Goal: Transaction & Acquisition: Purchase product/service

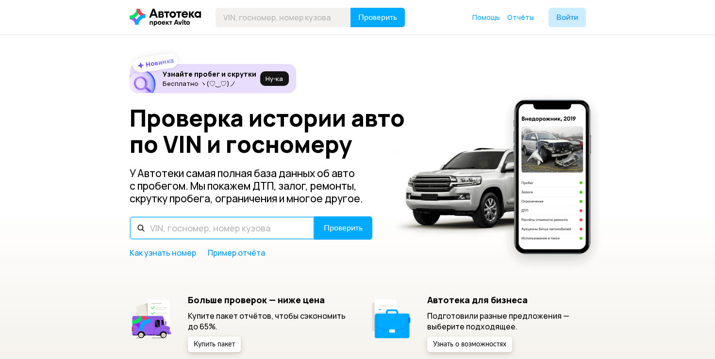
click at [247, 233] on input "text" at bounding box center [222, 228] width 185 height 23
type input "z94cc41bbdr114369"
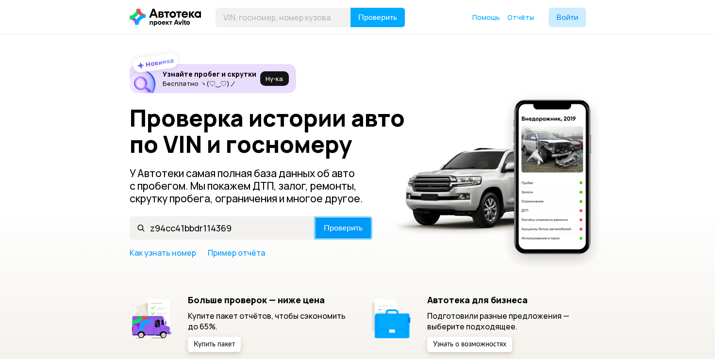
click at [341, 225] on span "Проверить" at bounding box center [343, 228] width 39 height 8
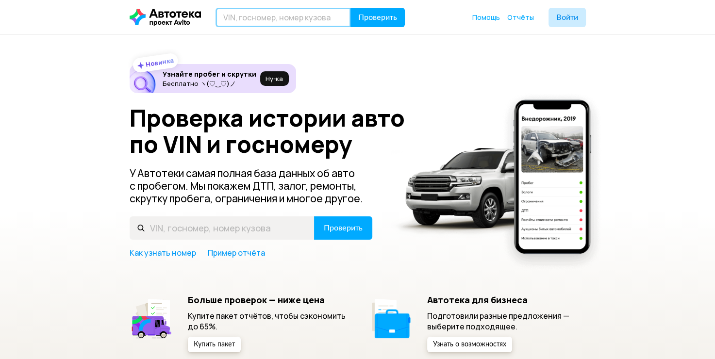
click at [250, 14] on input "text" at bounding box center [283, 17] width 135 height 19
type input "[VEHICLE_IDENTIFICATION_NUMBER]"
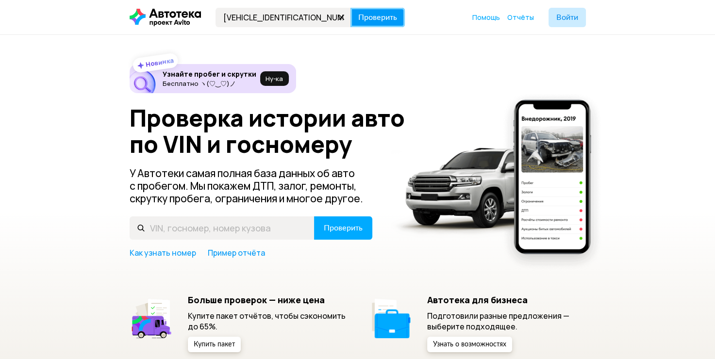
click at [378, 14] on span "Проверить" at bounding box center [377, 18] width 39 height 8
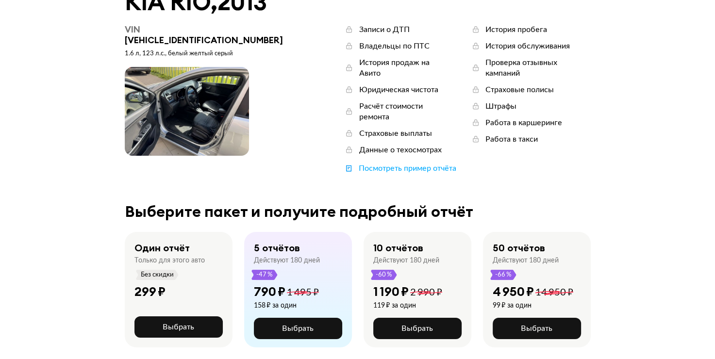
scroll to position [146, 0]
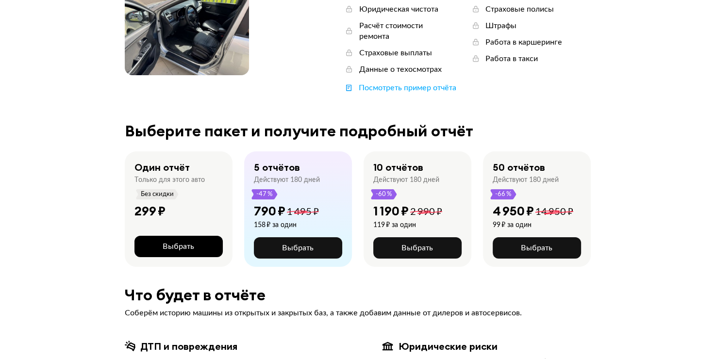
click at [174, 243] on span "Выбрать" at bounding box center [179, 247] width 32 height 8
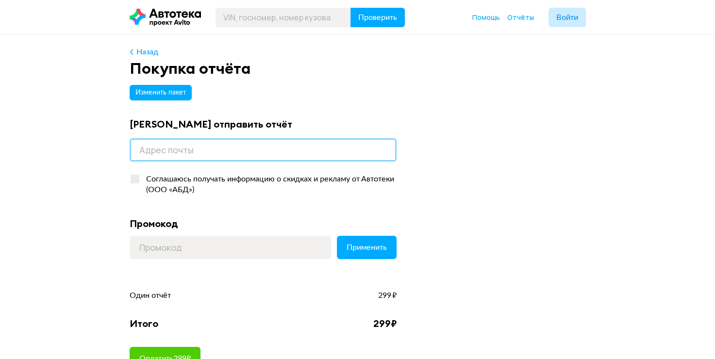
click at [246, 148] on input "email" at bounding box center [263, 149] width 267 height 23
type input "[EMAIL_ADDRESS][DOMAIN_NAME]"
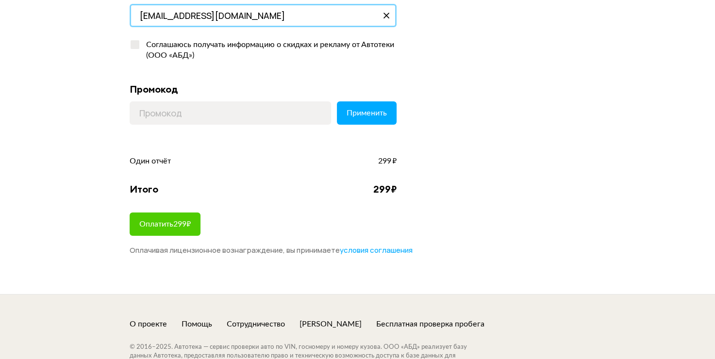
scroll to position [146, 0]
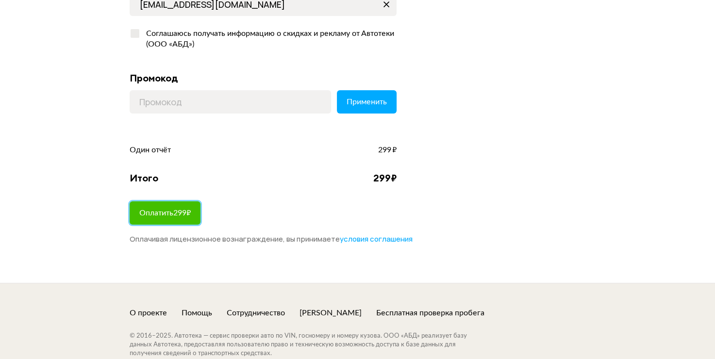
click at [174, 209] on span "Оплатить 299 ₽" at bounding box center [164, 213] width 51 height 8
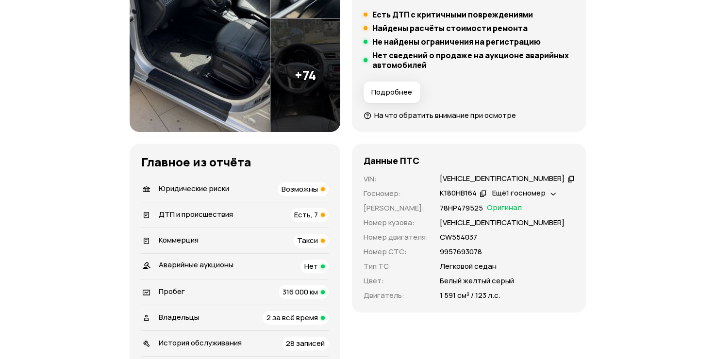
scroll to position [243, 0]
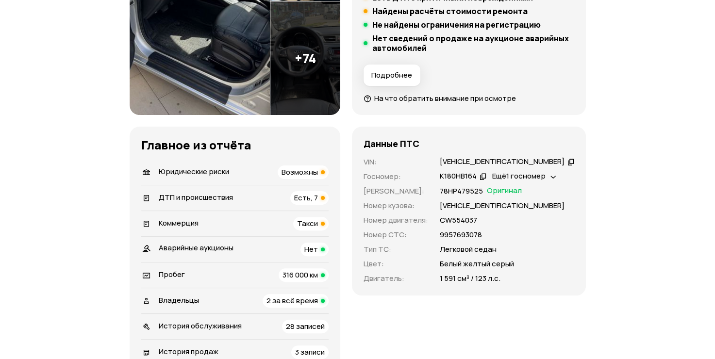
click at [329, 197] on div "Есть, 7" at bounding box center [309, 198] width 38 height 14
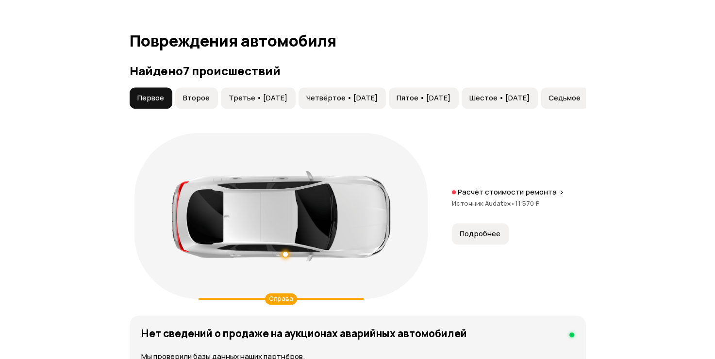
scroll to position [1107, 0]
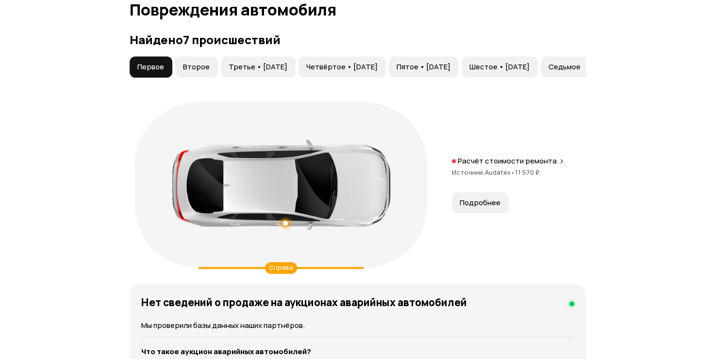
click at [192, 67] on span "Второе" at bounding box center [196, 67] width 27 height 10
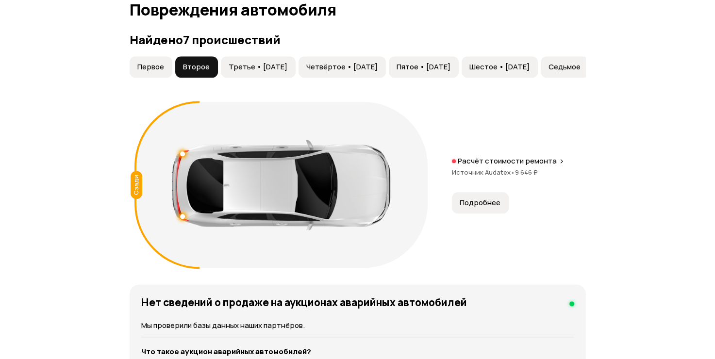
click at [256, 62] on span "Третье • 31 май 2018" at bounding box center [258, 67] width 59 height 10
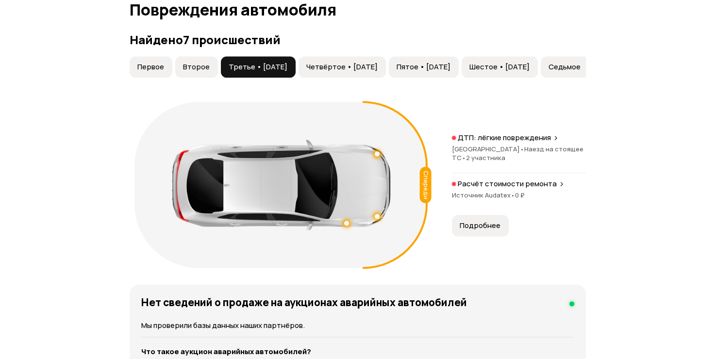
click at [142, 63] on span "Первое" at bounding box center [150, 67] width 27 height 10
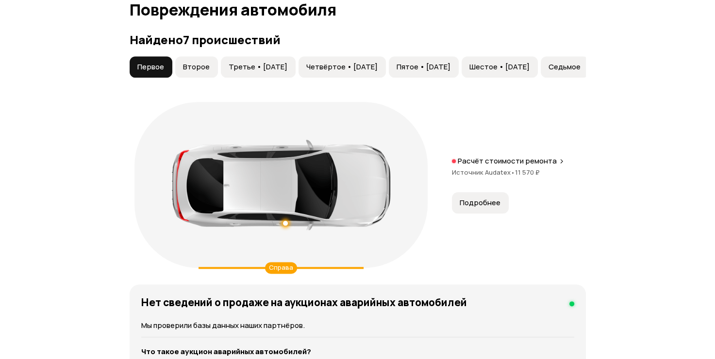
click at [185, 66] on span "Второе" at bounding box center [196, 67] width 27 height 10
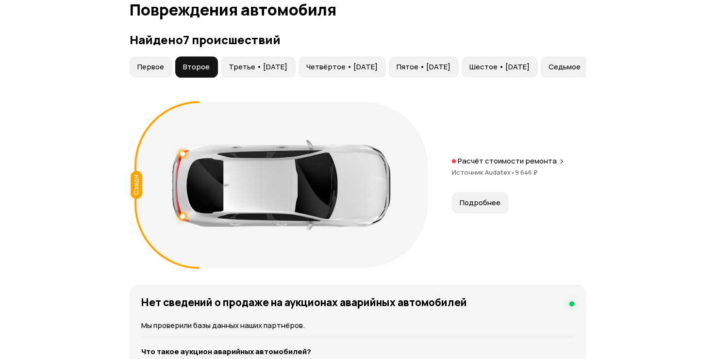
click at [239, 68] on span "Третье • 31 май 2018" at bounding box center [258, 67] width 59 height 10
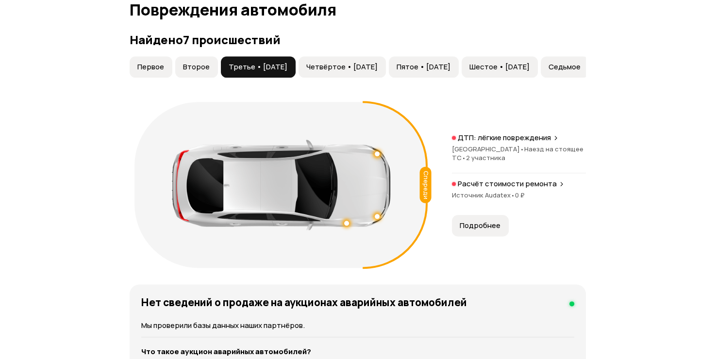
click at [361, 67] on span "Четвёртое • 14 апр 2021" at bounding box center [341, 67] width 71 height 10
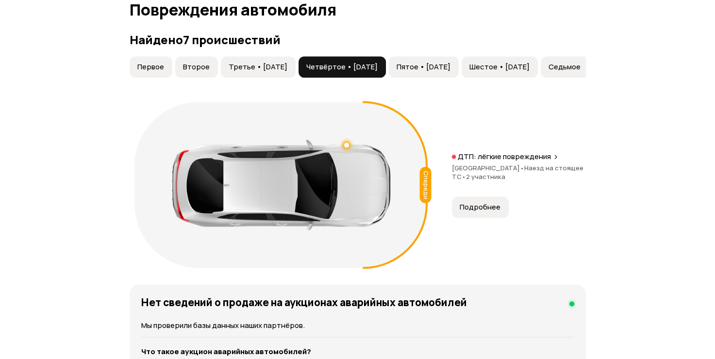
click at [441, 62] on span "Пятое • 22 авг 2021" at bounding box center [424, 67] width 54 height 10
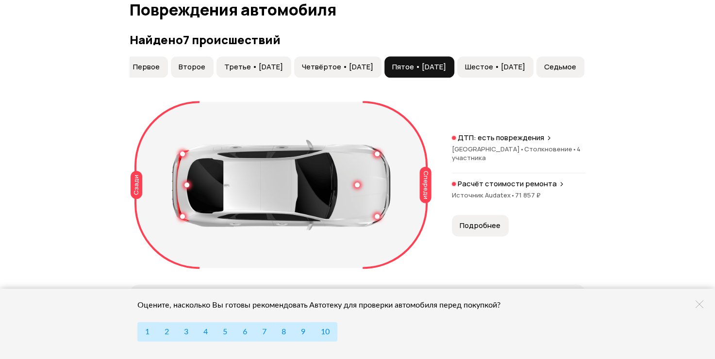
click at [484, 225] on span "Подробнее" at bounding box center [480, 226] width 41 height 10
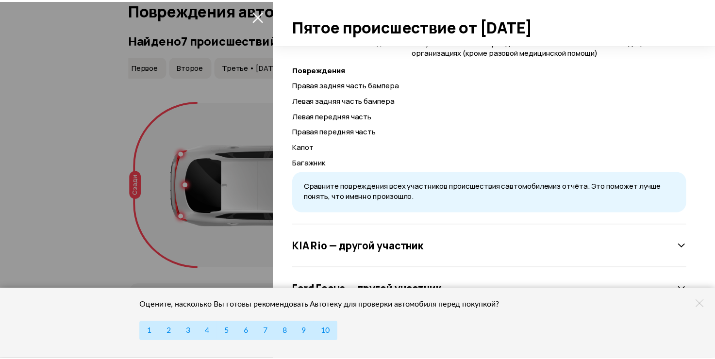
scroll to position [499, 0]
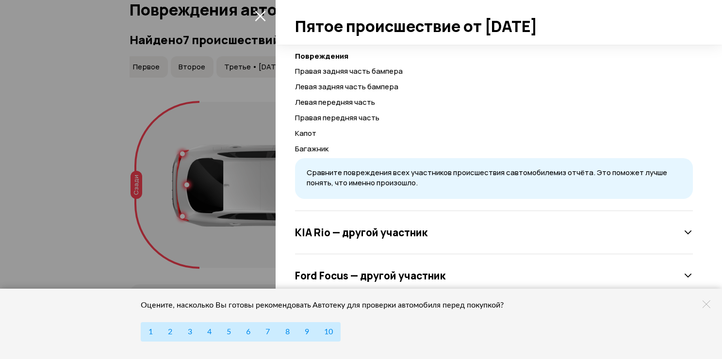
click at [39, 210] on div at bounding box center [361, 179] width 722 height 359
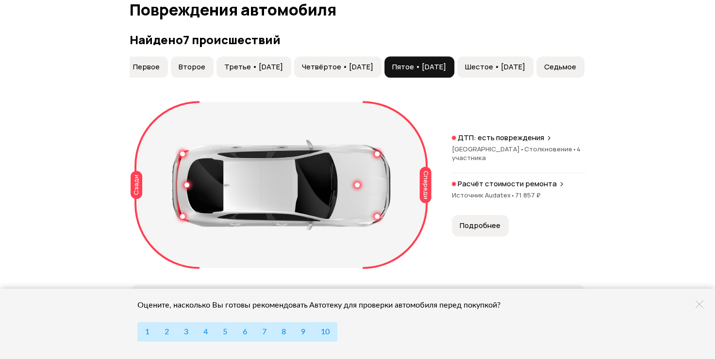
click at [486, 62] on span "Шестое • 08 янв 2024" at bounding box center [495, 67] width 60 height 10
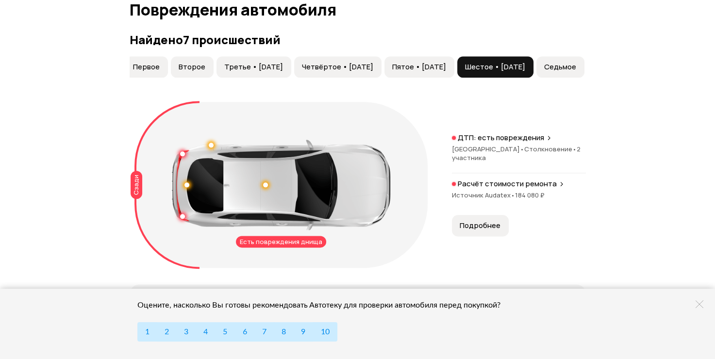
click at [567, 62] on span "Седьмое" at bounding box center [560, 67] width 32 height 10
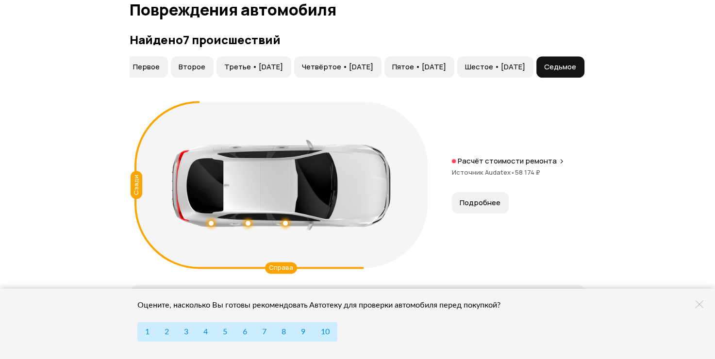
click at [472, 68] on span "Шестое • 08 янв 2024" at bounding box center [495, 67] width 60 height 10
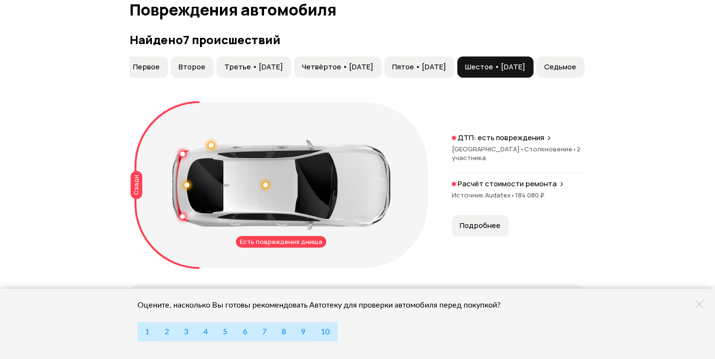
click at [402, 68] on span "Пятое • 22 авг 2021" at bounding box center [419, 67] width 54 height 10
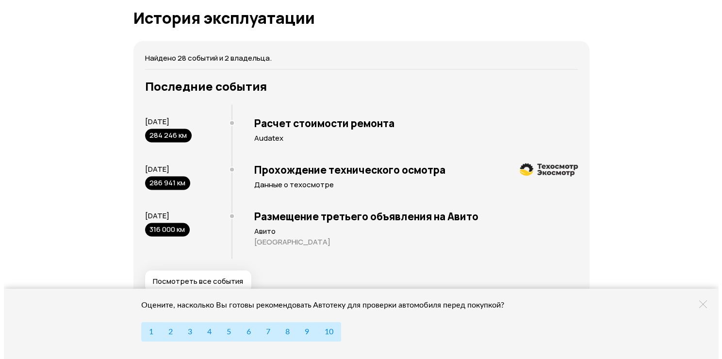
scroll to position [1981, 0]
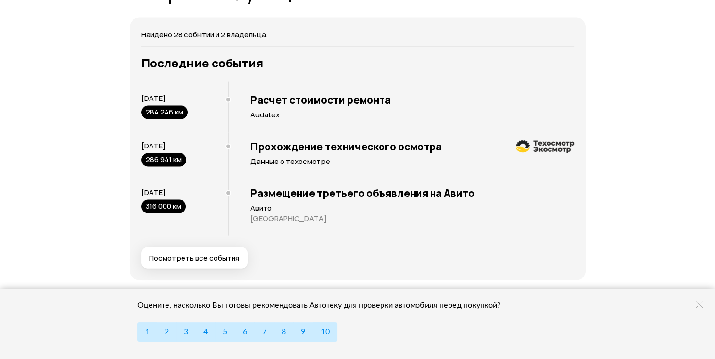
click at [195, 258] on span "Посмотреть все события" at bounding box center [194, 258] width 90 height 10
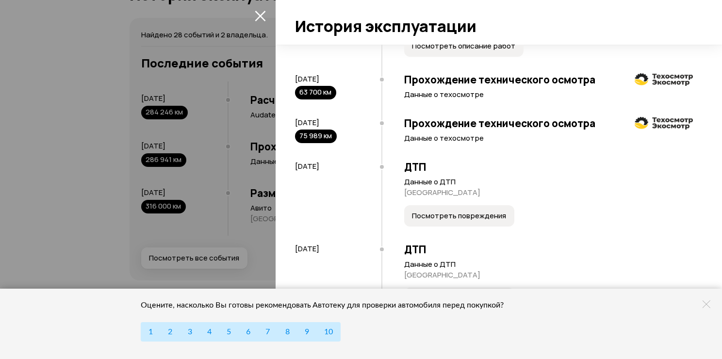
scroll to position [825, 0]
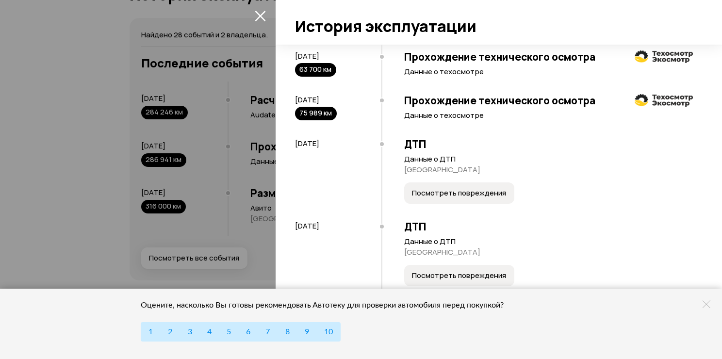
click at [474, 198] on span "Посмотреть повреждения" at bounding box center [459, 193] width 94 height 10
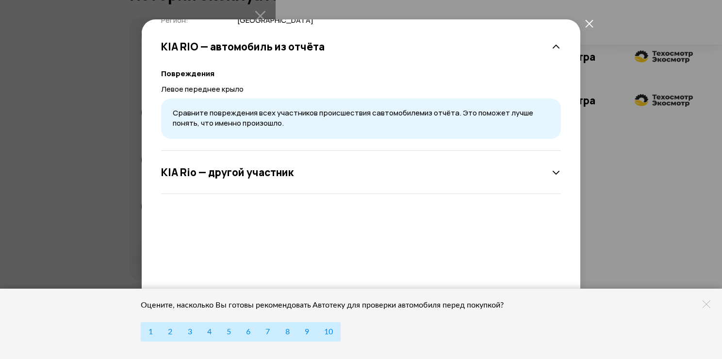
scroll to position [58, 0]
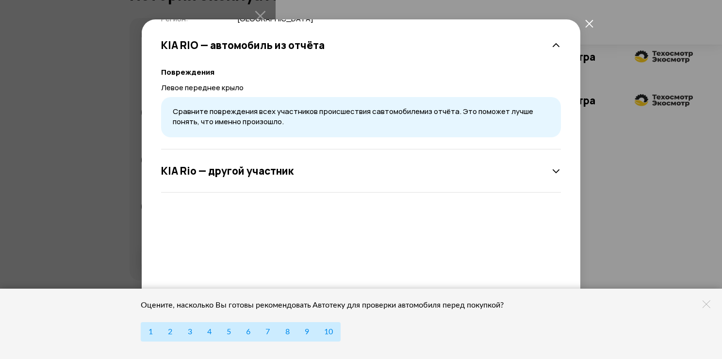
click at [552, 170] on icon at bounding box center [557, 172] width 10 height 10
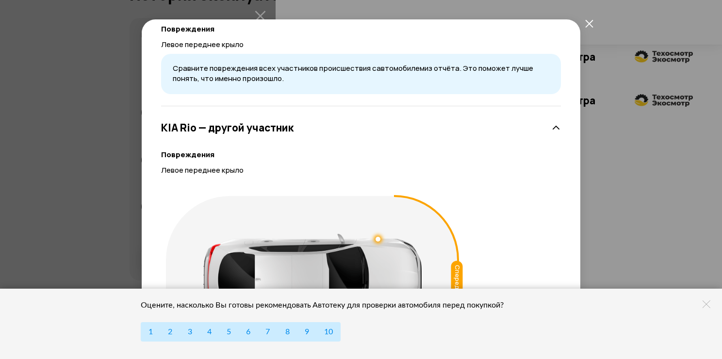
scroll to position [143, 0]
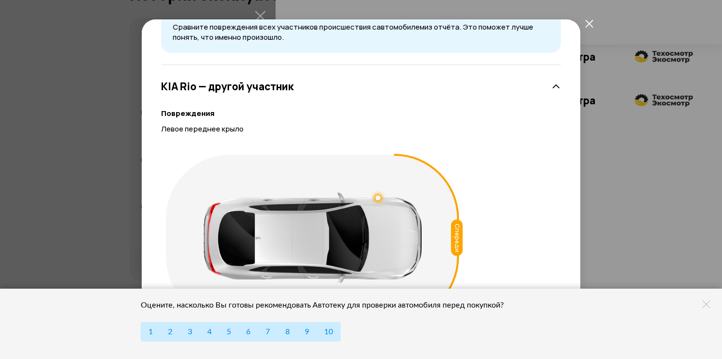
click at [591, 21] on icon "закрыть" at bounding box center [590, 23] width 8 height 8
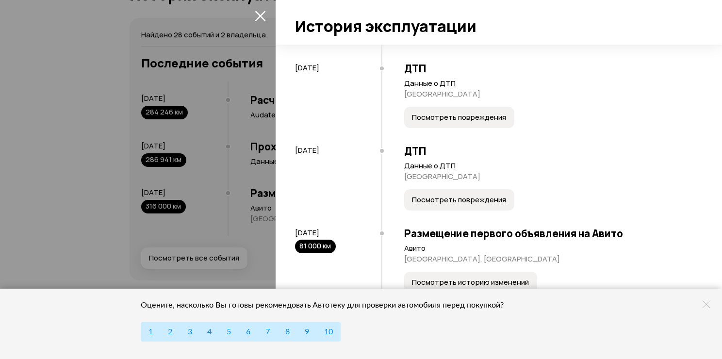
scroll to position [971, 0]
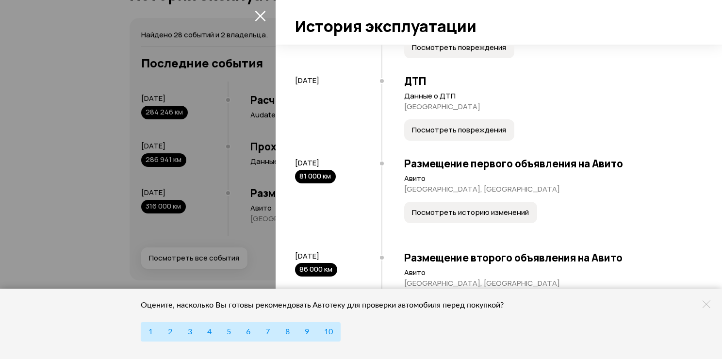
click at [420, 135] on span "Посмотреть повреждения" at bounding box center [459, 130] width 94 height 10
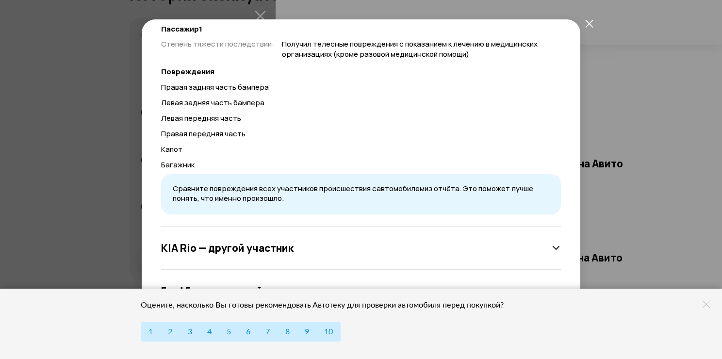
scroll to position [287, 0]
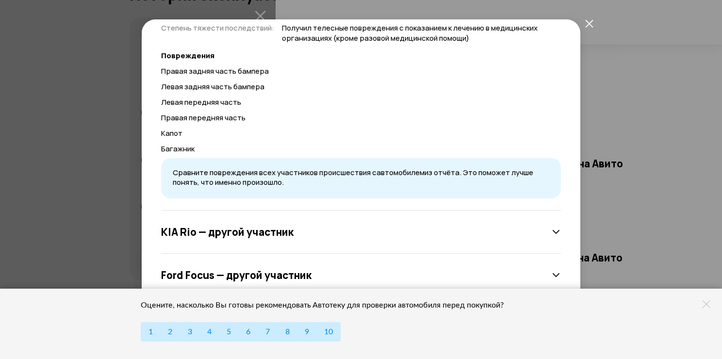
click at [552, 231] on icon at bounding box center [557, 232] width 10 height 10
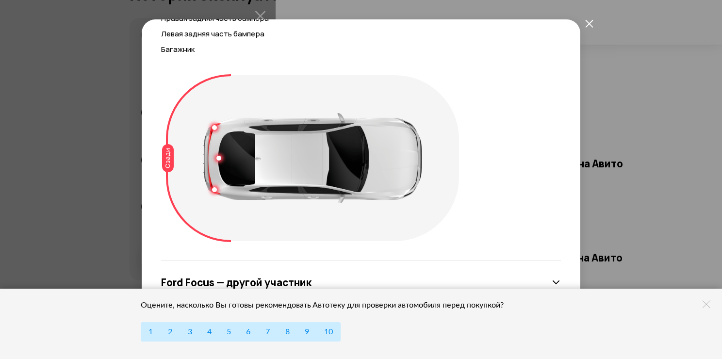
scroll to position [606, 0]
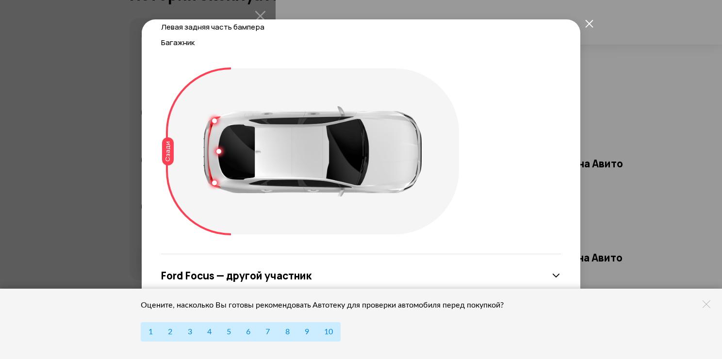
click at [552, 274] on icon at bounding box center [557, 276] width 10 height 10
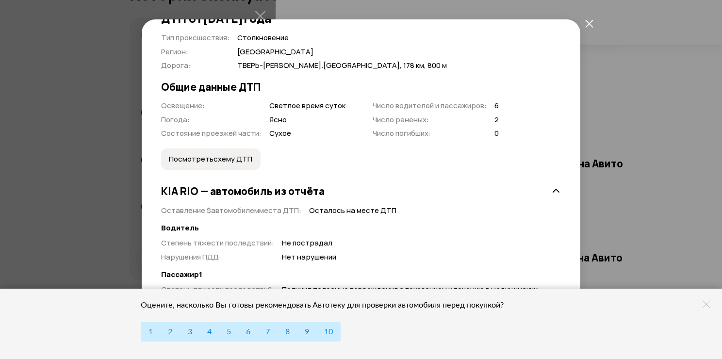
scroll to position [49, 0]
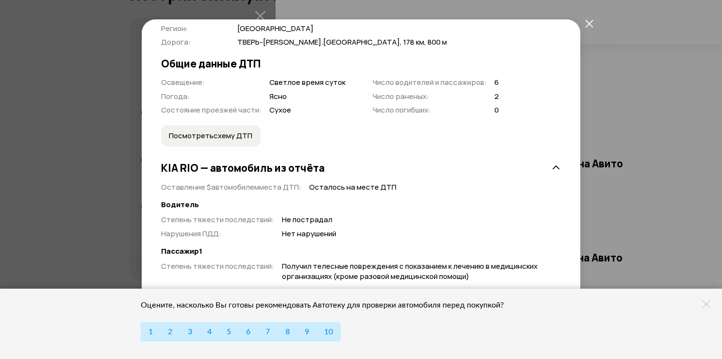
click at [224, 136] on span "Посмотреть схему ДТП" at bounding box center [211, 136] width 84 height 10
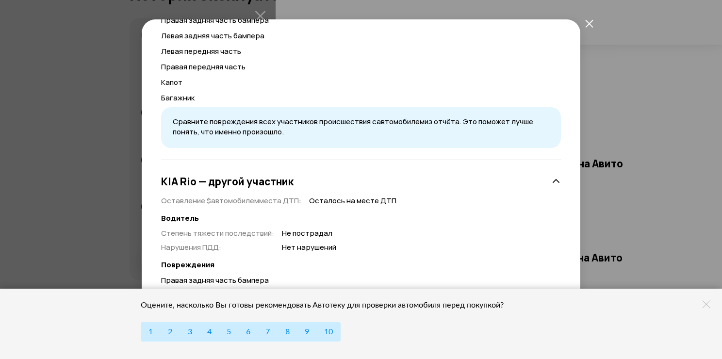
scroll to position [437, 0]
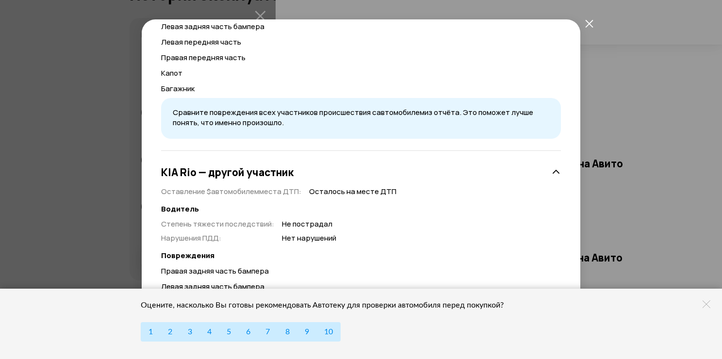
click at [251, 121] on span "Сравните повреждения всех участников происшествия с автомобилем из отчёта. Это …" at bounding box center [353, 117] width 361 height 20
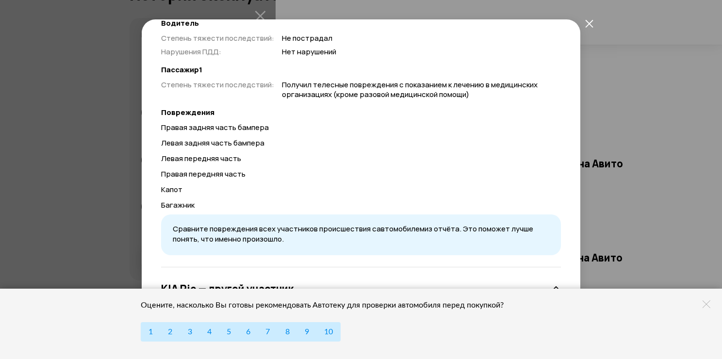
scroll to position [146, 0]
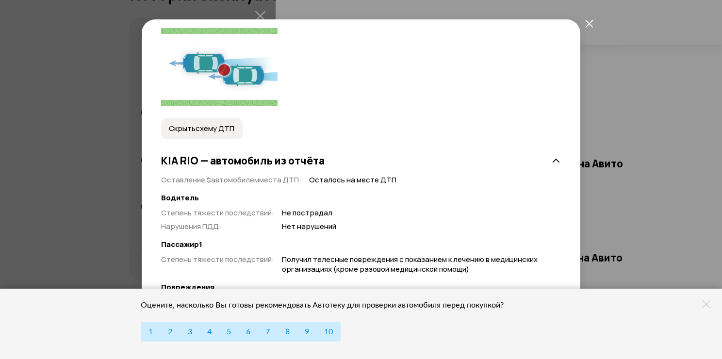
click at [588, 21] on icon "закрыть" at bounding box center [590, 23] width 8 height 8
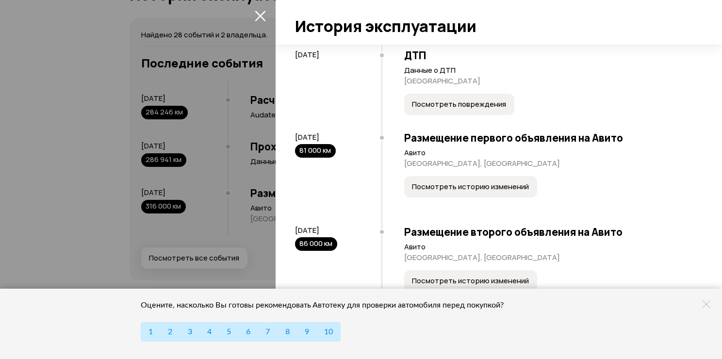
scroll to position [1068, 0]
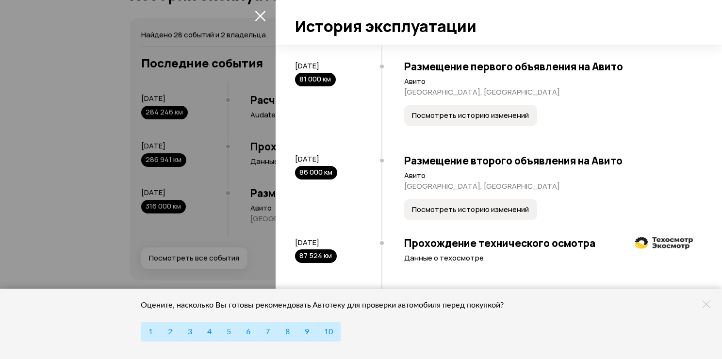
click at [470, 120] on span "Посмотреть историю изменений" at bounding box center [470, 116] width 117 height 10
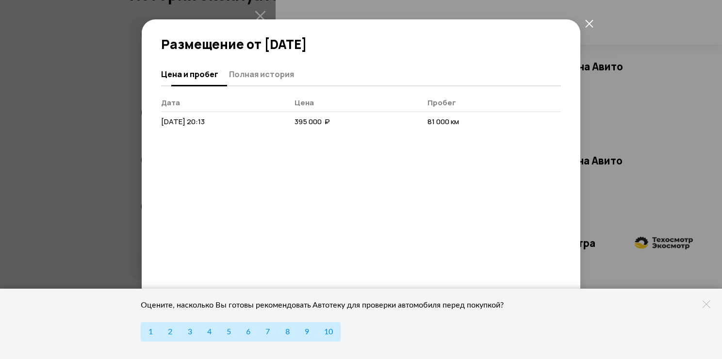
click at [267, 70] on span "Полная история" at bounding box center [261, 74] width 65 height 10
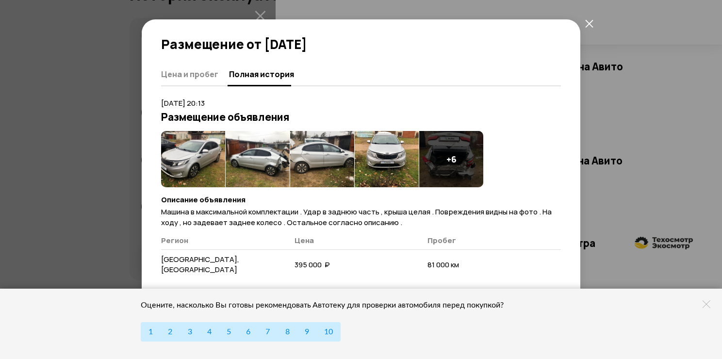
click at [455, 161] on h4 "+ 6" at bounding box center [452, 159] width 10 height 11
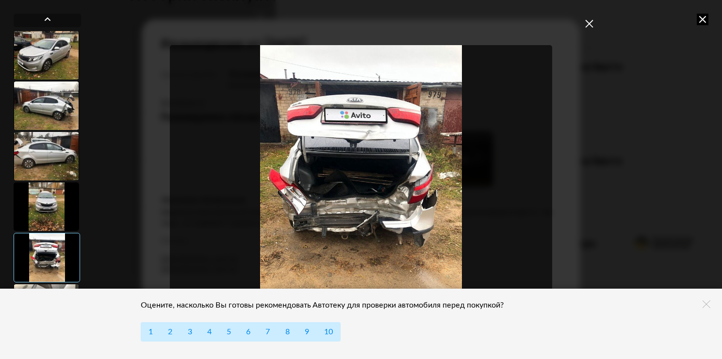
click at [68, 56] on div at bounding box center [47, 55] width 66 height 49
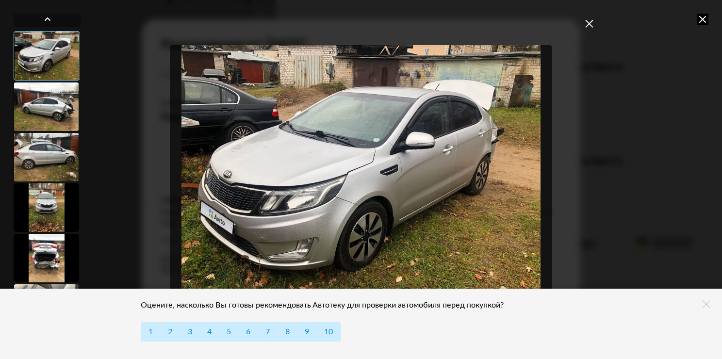
click at [56, 111] on div at bounding box center [47, 107] width 66 height 49
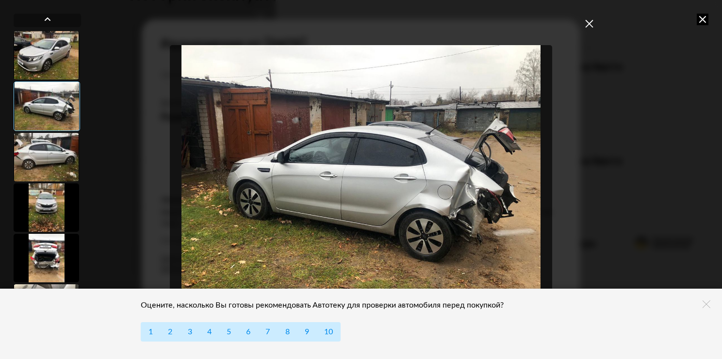
click at [31, 157] on div at bounding box center [47, 157] width 66 height 49
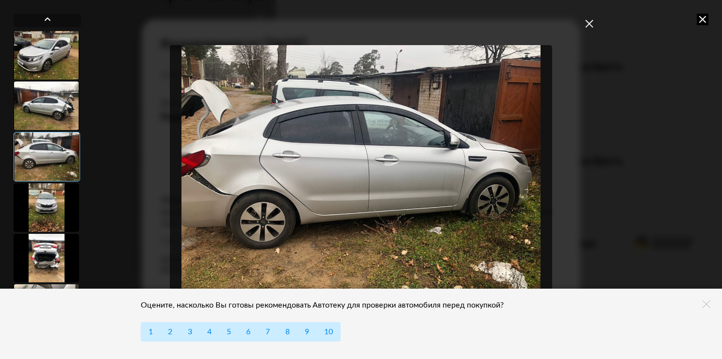
click at [47, 210] on div at bounding box center [47, 208] width 66 height 49
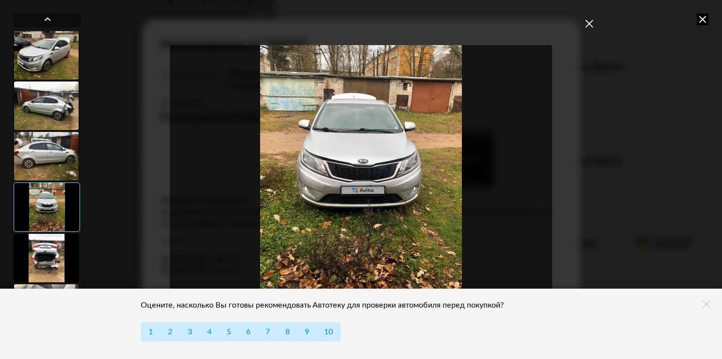
click at [42, 255] on div at bounding box center [47, 258] width 66 height 49
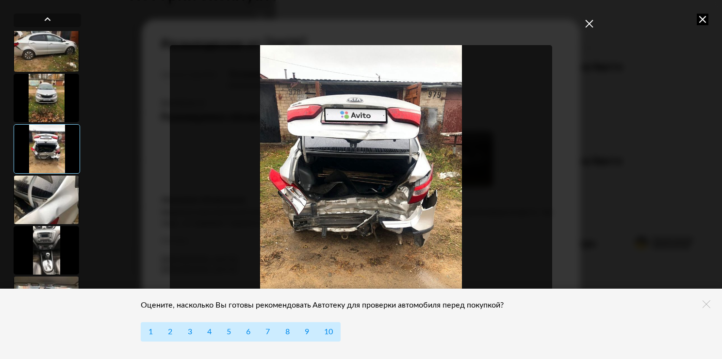
scroll to position [146, 0]
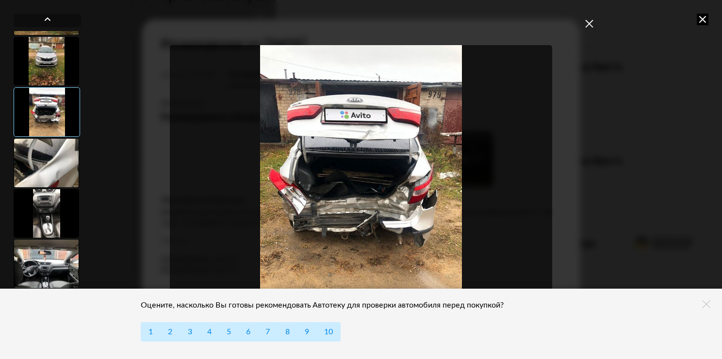
click at [53, 169] on div at bounding box center [47, 163] width 66 height 49
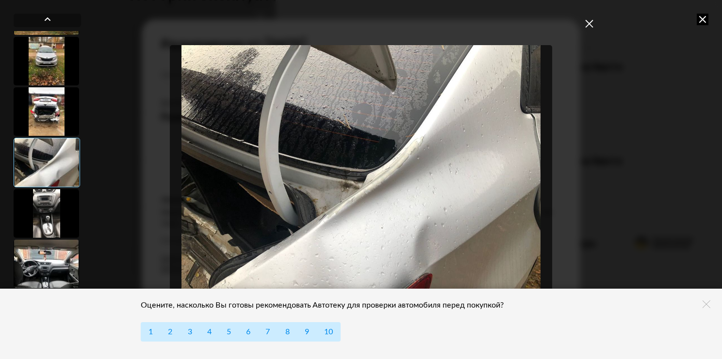
click at [43, 219] on div at bounding box center [47, 213] width 66 height 49
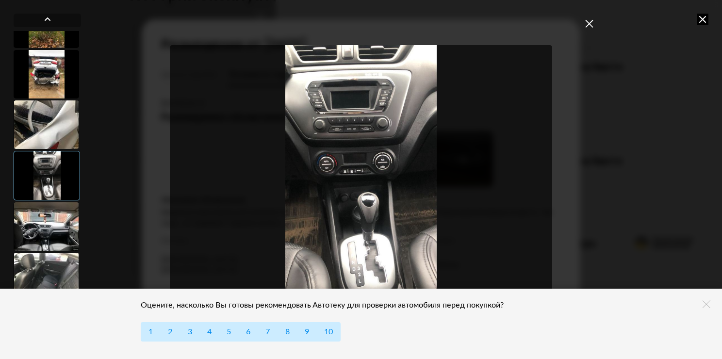
scroll to position [194, 0]
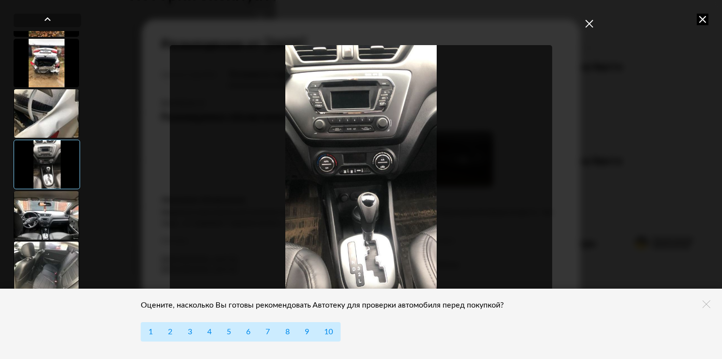
click at [58, 224] on div at bounding box center [47, 215] width 66 height 49
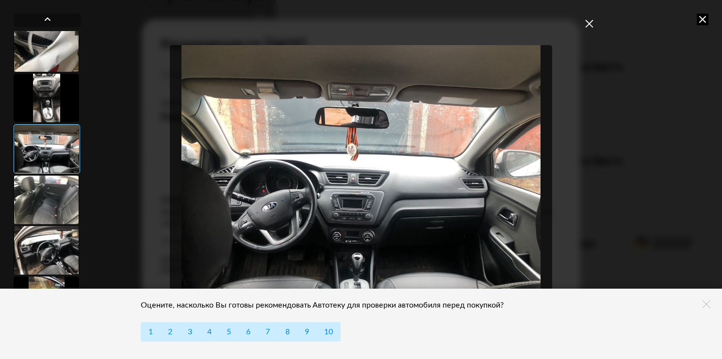
scroll to position [269, 0]
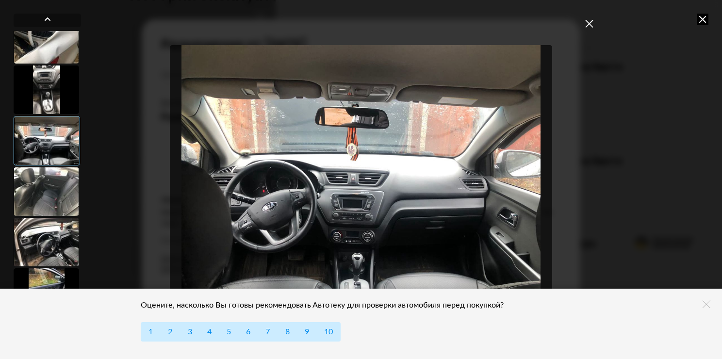
click at [51, 198] on div at bounding box center [47, 192] width 66 height 49
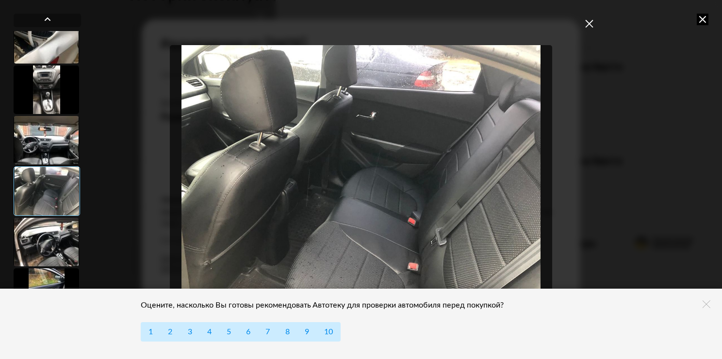
click at [53, 232] on div at bounding box center [47, 242] width 66 height 49
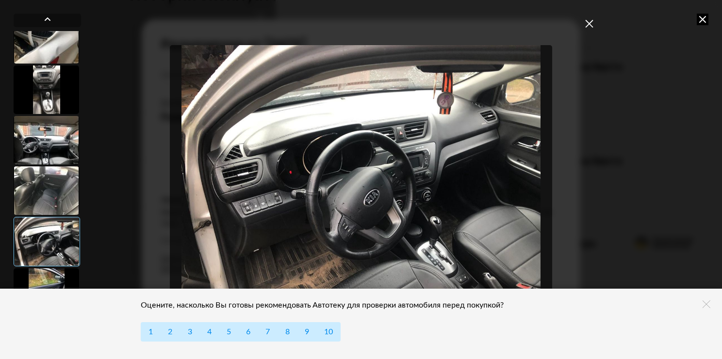
click at [63, 278] on div at bounding box center [47, 293] width 66 height 49
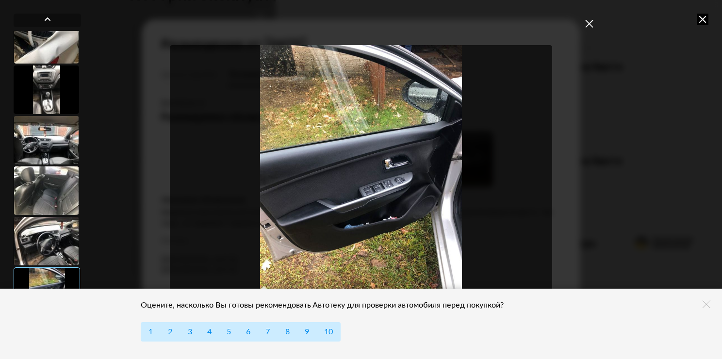
drag, startPoint x: 147, startPoint y: 249, endPoint x: 149, endPoint y: 141, distance: 107.3
click at [149, 141] on div at bounding box center [361, 179] width 497 height 359
click at [703, 18] on icon at bounding box center [703, 20] width 12 height 12
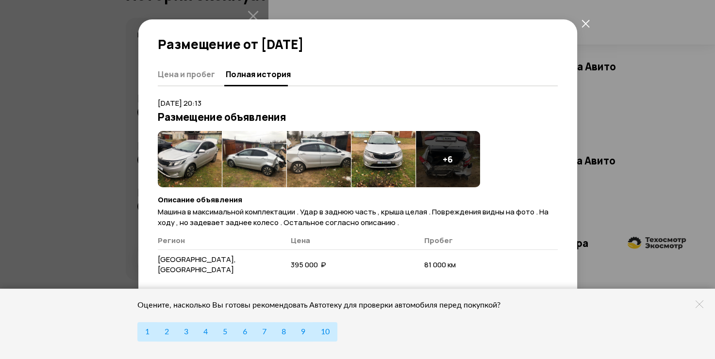
click at [449, 157] on h4 "+ 6" at bounding box center [448, 159] width 10 height 11
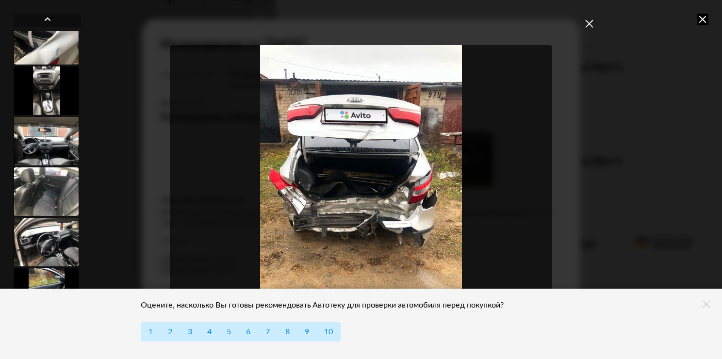
click at [594, 23] on button "закрыть" at bounding box center [589, 23] width 17 height 17
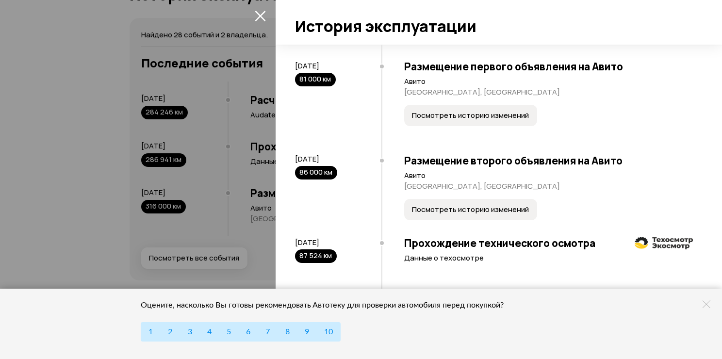
click at [444, 215] on span "Посмотреть историю изменений" at bounding box center [470, 210] width 117 height 10
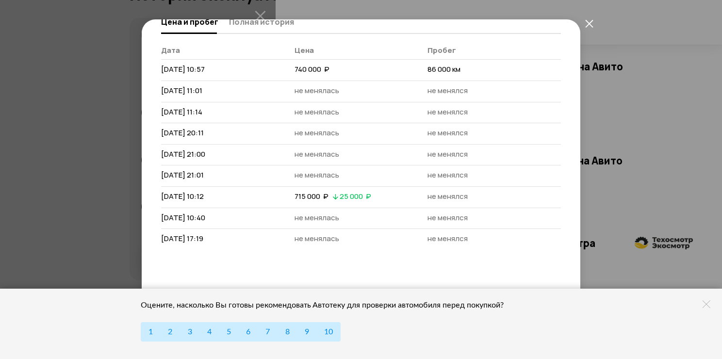
scroll to position [36, 0]
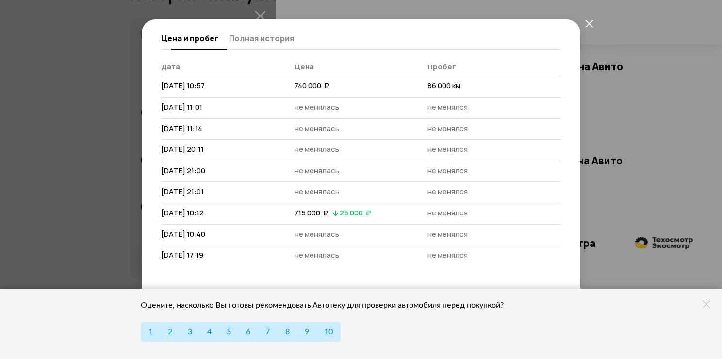
click at [244, 37] on span "Полная история" at bounding box center [261, 39] width 65 height 10
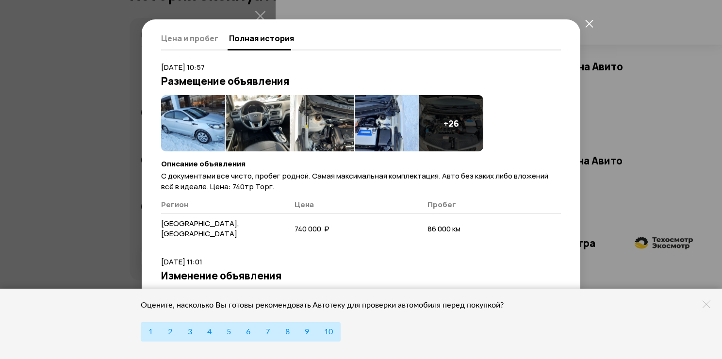
click at [455, 123] on h4 "+ 26" at bounding box center [452, 123] width 16 height 11
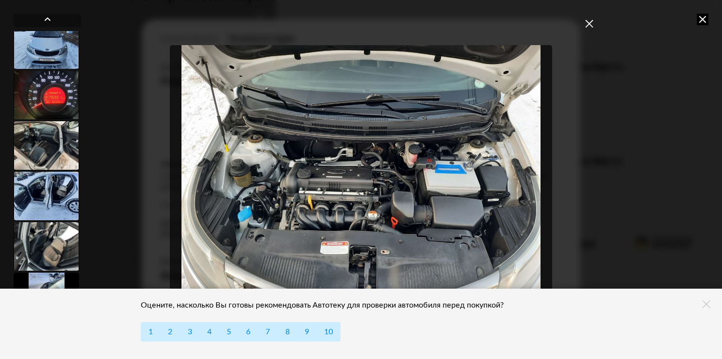
scroll to position [583, 0]
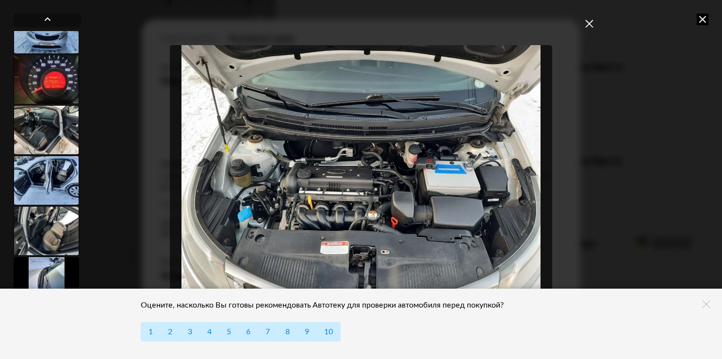
click at [33, 41] on div at bounding box center [47, 29] width 66 height 49
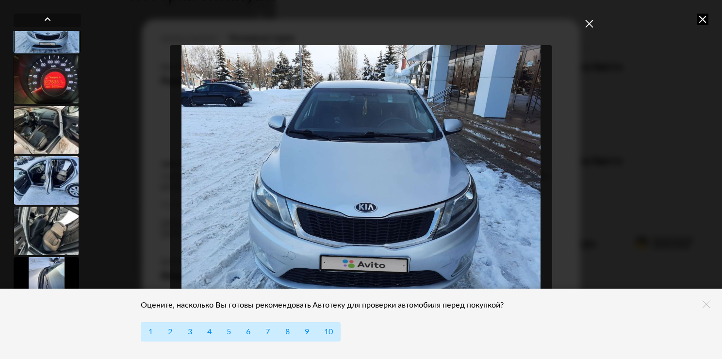
scroll to position [582, 0]
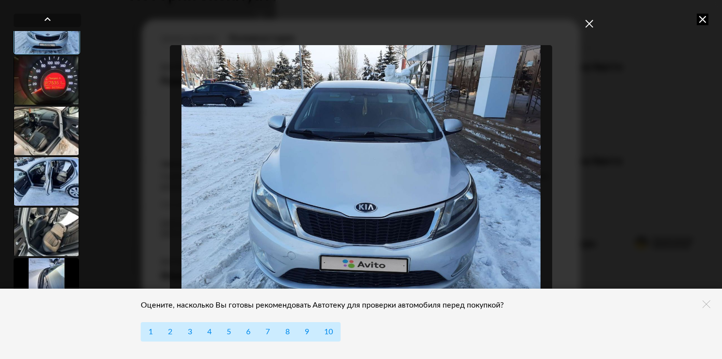
click at [52, 128] on div at bounding box center [47, 131] width 66 height 49
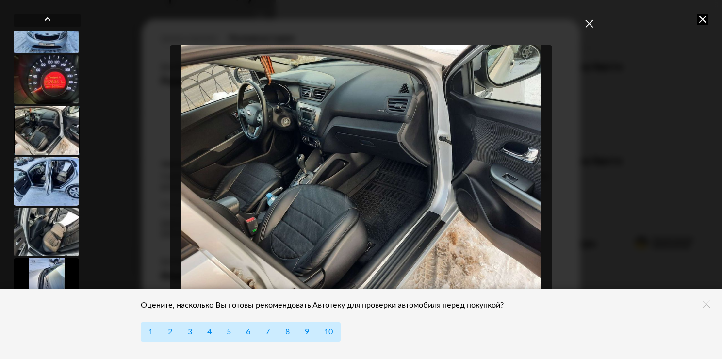
click at [56, 182] on div at bounding box center [47, 181] width 66 height 49
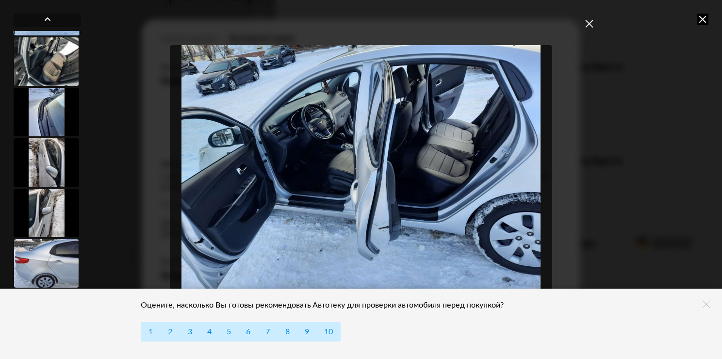
scroll to position [776, 0]
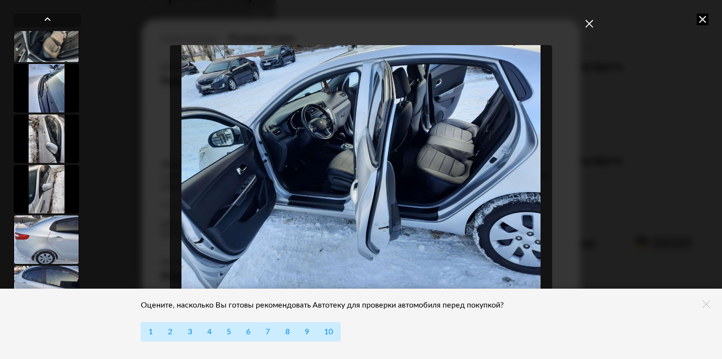
click at [49, 229] on div at bounding box center [47, 240] width 66 height 49
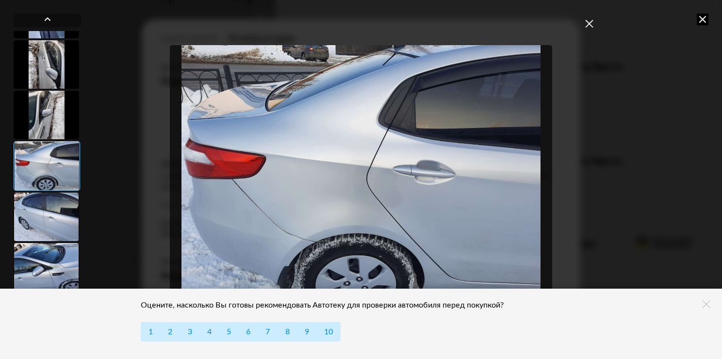
scroll to position [921, 0]
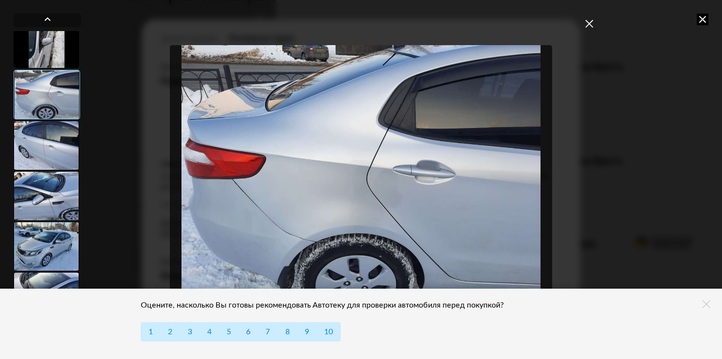
click at [32, 138] on div at bounding box center [47, 145] width 66 height 49
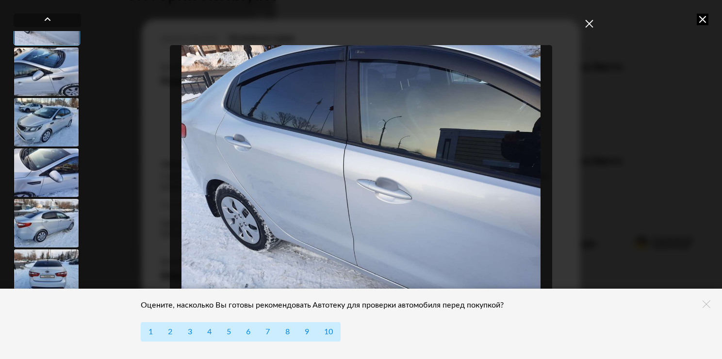
scroll to position [1066, 0]
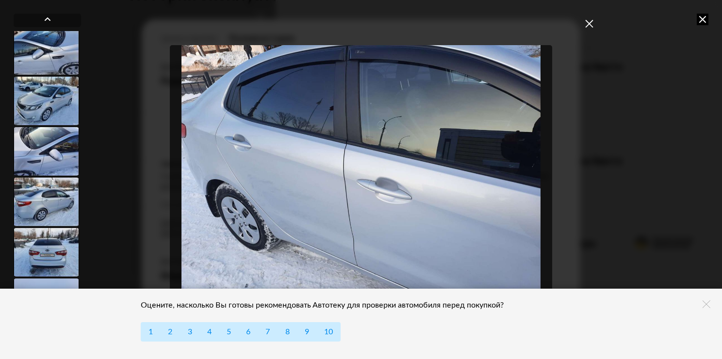
click at [41, 204] on div at bounding box center [47, 202] width 66 height 49
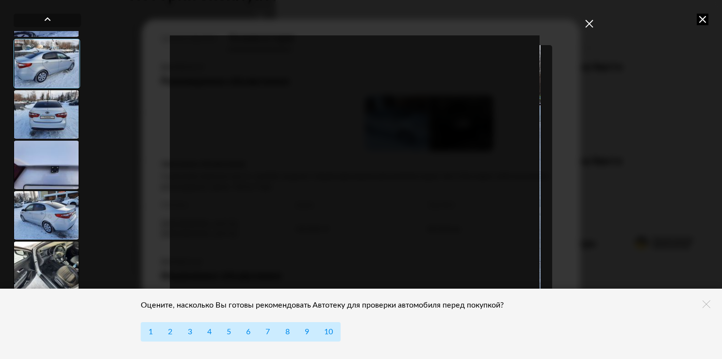
scroll to position [1211, 0]
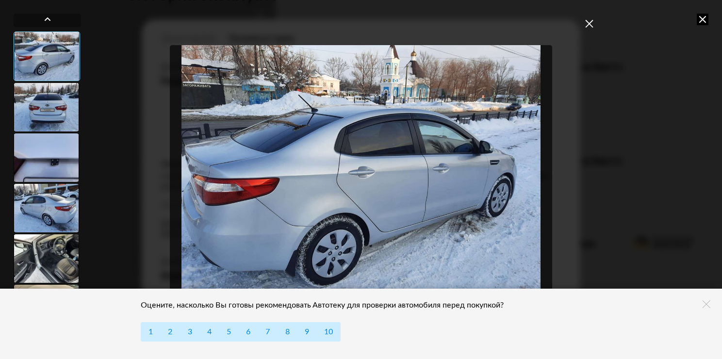
click at [45, 113] on div at bounding box center [47, 107] width 66 height 49
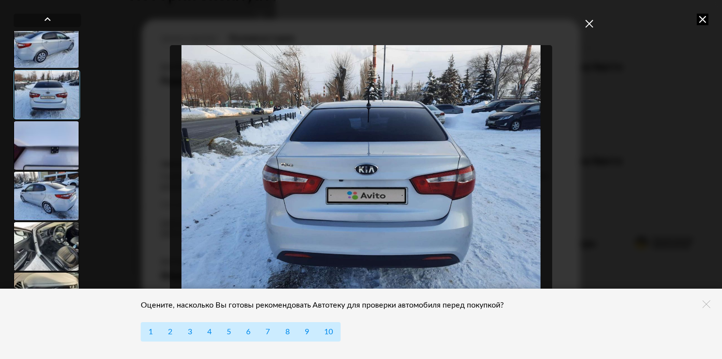
scroll to position [1278, 0]
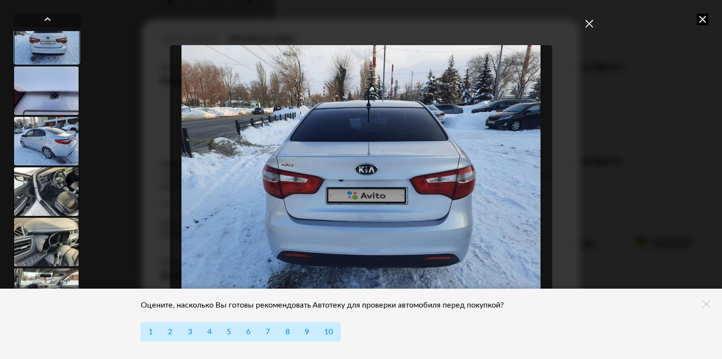
click at [63, 276] on div at bounding box center [47, 293] width 66 height 49
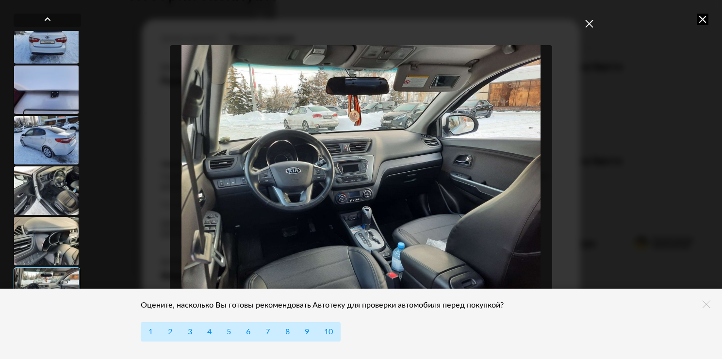
click at [702, 17] on icon at bounding box center [703, 20] width 12 height 12
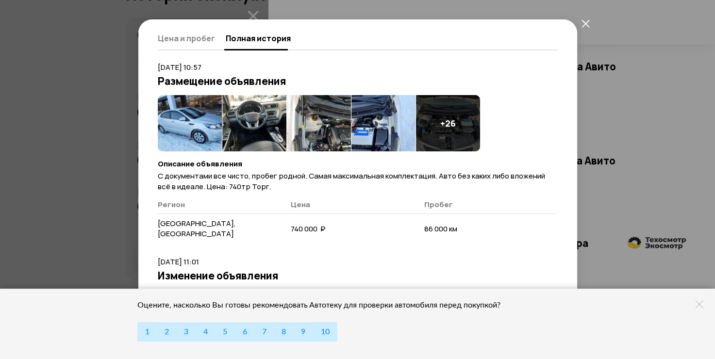
click at [585, 23] on icon "закрыть" at bounding box center [586, 23] width 8 height 8
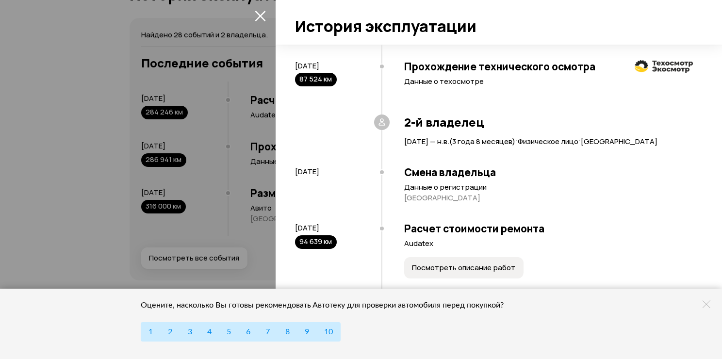
scroll to position [1262, 0]
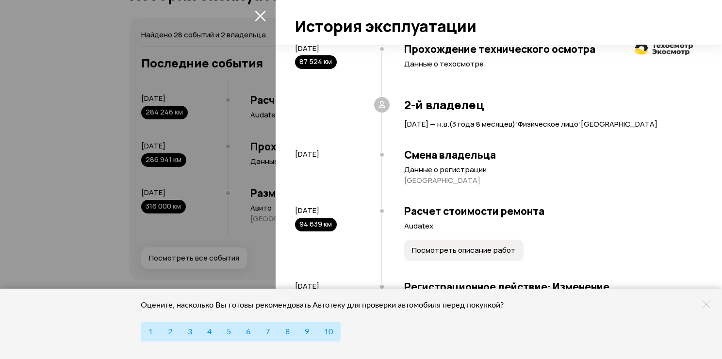
click at [381, 110] on icon at bounding box center [382, 105] width 10 height 10
click at [581, 129] on span "Саратовская область" at bounding box center [619, 124] width 77 height 10
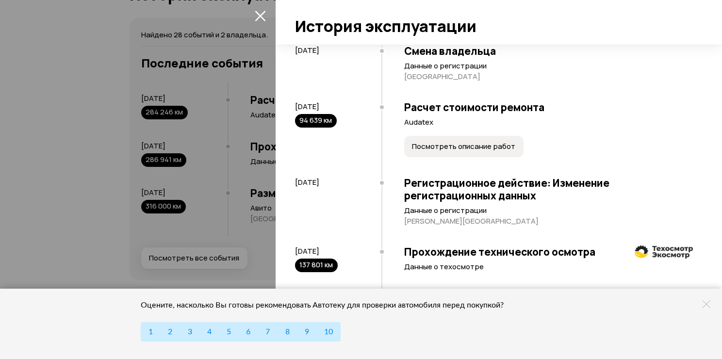
scroll to position [1311, 0]
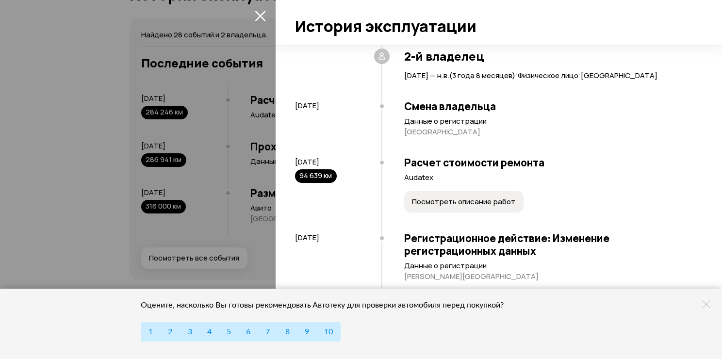
click at [441, 207] on span "Посмотреть описание работ" at bounding box center [463, 202] width 103 height 10
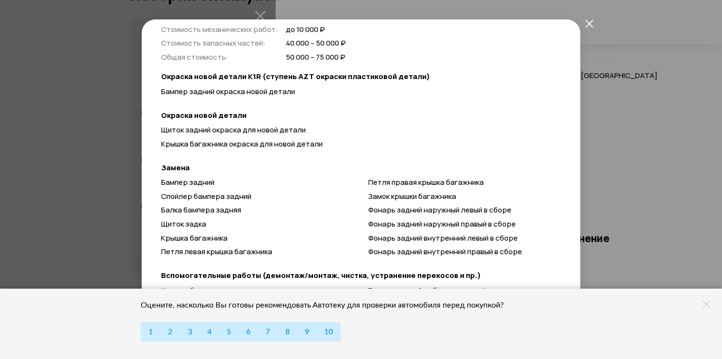
scroll to position [97, 0]
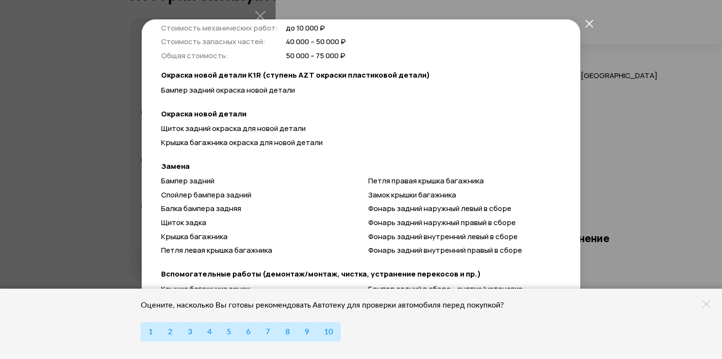
click at [588, 21] on icon "закрыть" at bounding box center [590, 23] width 8 height 8
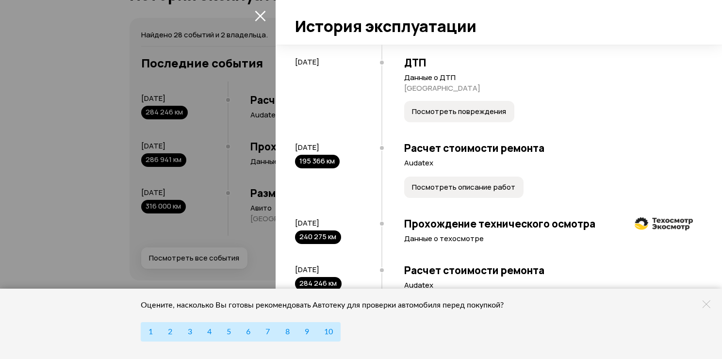
scroll to position [1651, 0]
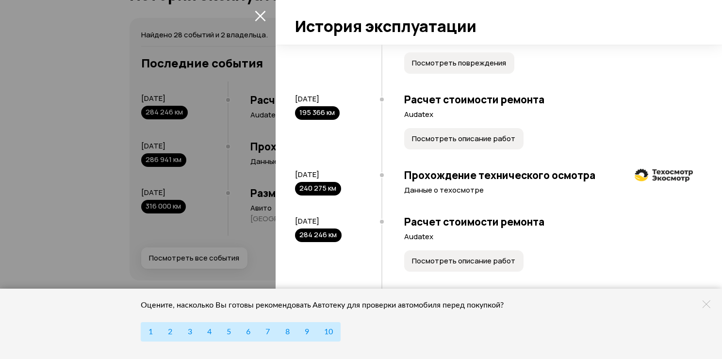
click at [439, 144] on span "Посмотреть описание работ" at bounding box center [463, 139] width 103 height 10
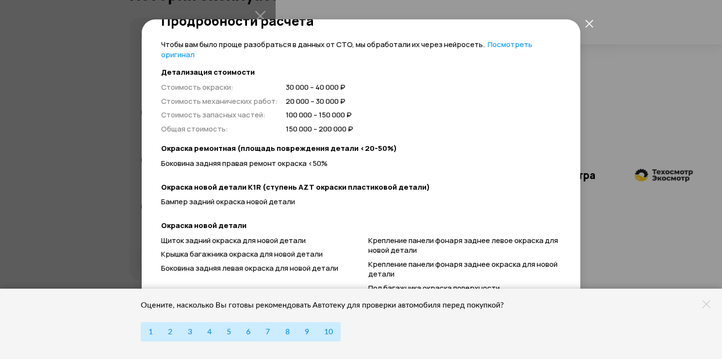
scroll to position [0, 0]
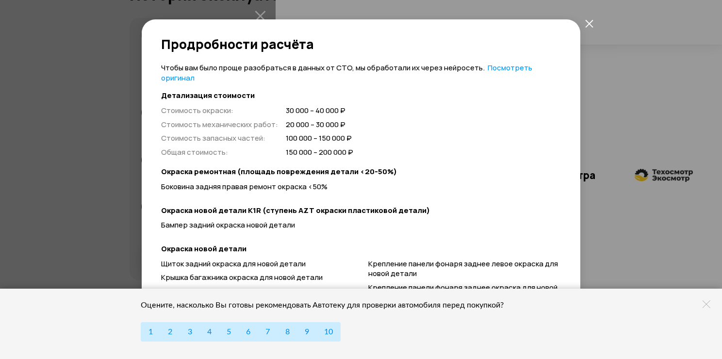
click at [588, 21] on icon "закрыть" at bounding box center [590, 23] width 8 height 8
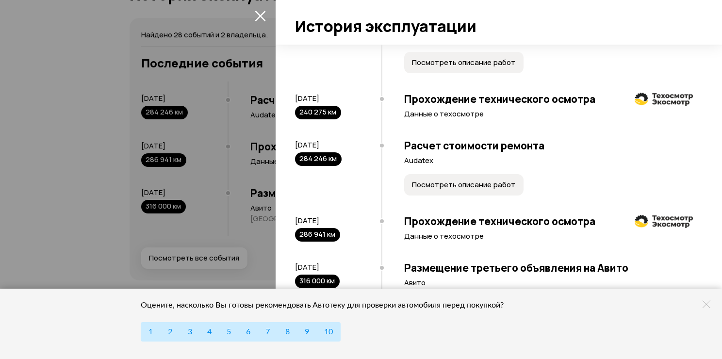
scroll to position [1751, 0]
click at [417, 273] on h3 "Размещение третьего объявления на Авито" at bounding box center [548, 268] width 289 height 13
click at [319, 278] on div "316 000 км" at bounding box center [317, 282] width 45 height 14
click at [704, 305] on icon at bounding box center [707, 305] width 8 height 8
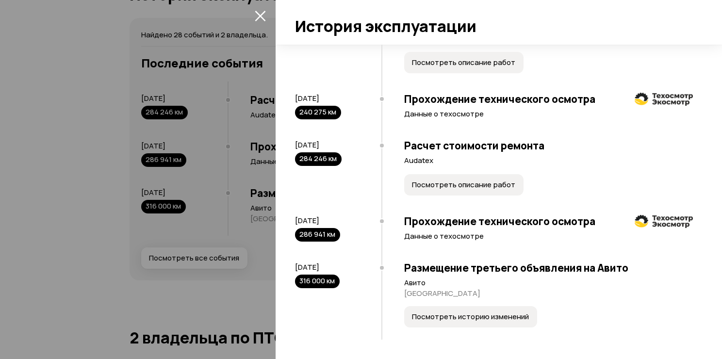
click at [460, 318] on span "Посмотреть историю изменений" at bounding box center [470, 317] width 117 height 10
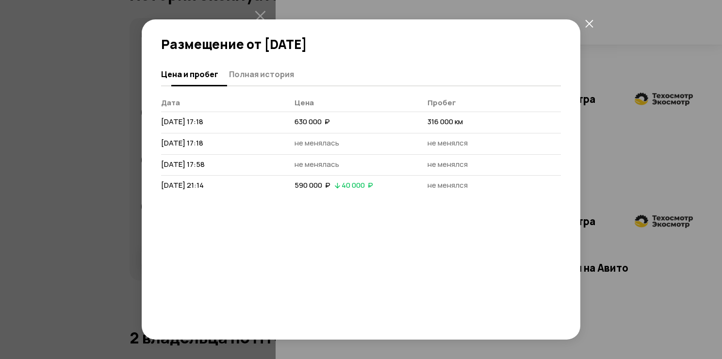
click at [264, 72] on span "Полная история" at bounding box center [261, 74] width 65 height 10
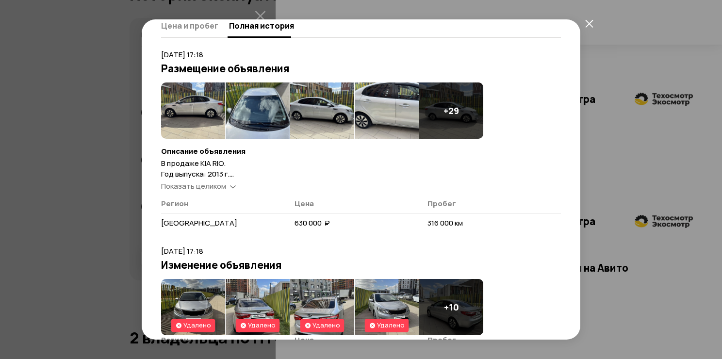
scroll to position [97, 0]
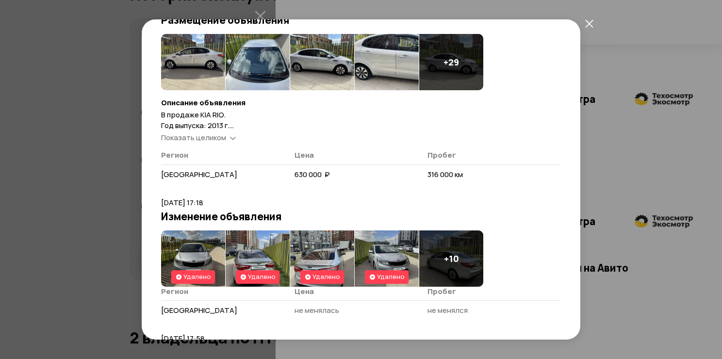
click at [450, 256] on h4 "+ 10" at bounding box center [451, 258] width 15 height 11
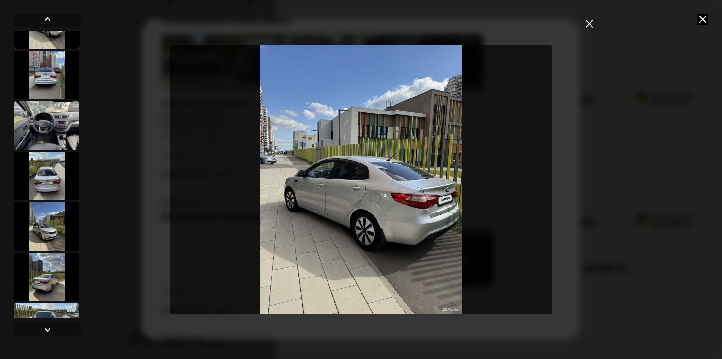
scroll to position [243, 0]
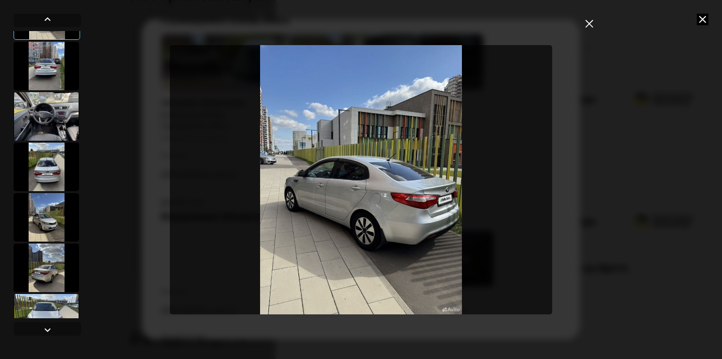
click at [589, 21] on icon "закрыть" at bounding box center [590, 23] width 8 height 8
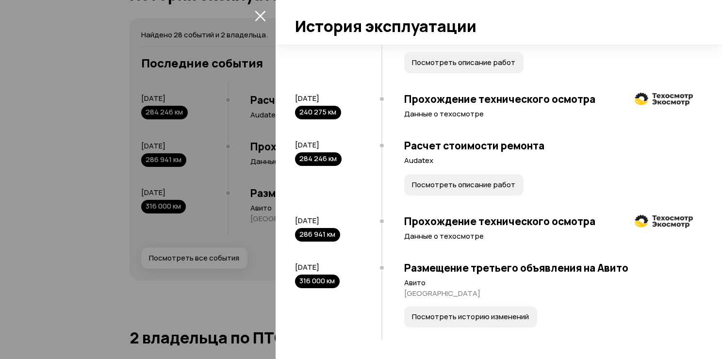
click at [453, 316] on span "Посмотреть историю изменений" at bounding box center [470, 317] width 117 height 10
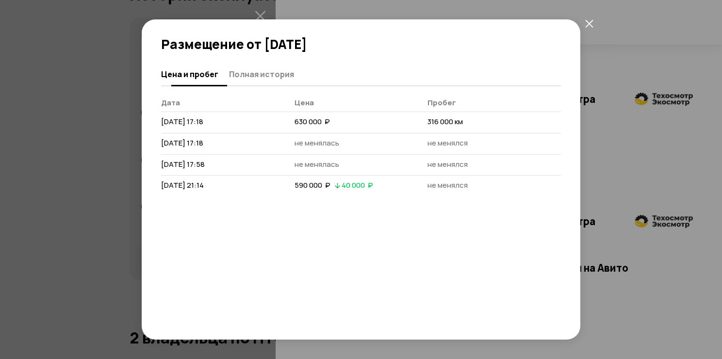
click at [268, 77] on span "Полная история" at bounding box center [261, 74] width 65 height 10
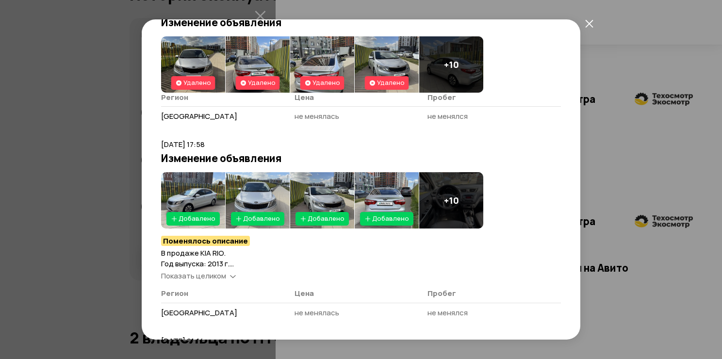
scroll to position [340, 0]
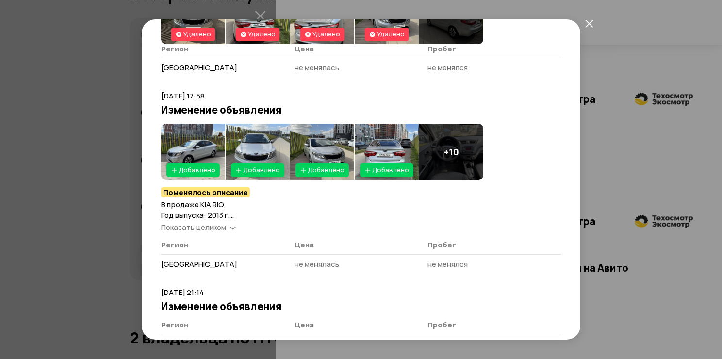
click at [232, 226] on icon at bounding box center [233, 227] width 6 height 10
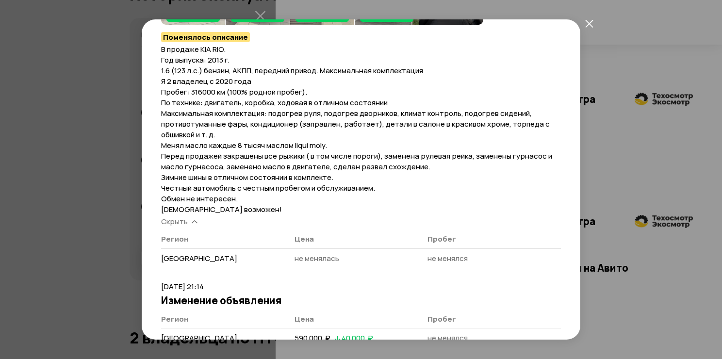
scroll to position [504, 0]
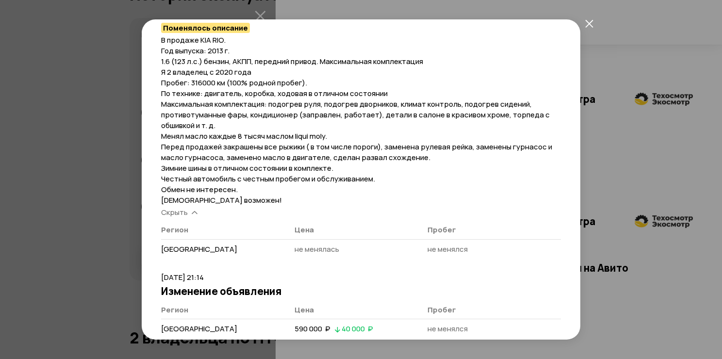
click at [586, 22] on icon "закрыть" at bounding box center [590, 23] width 8 height 8
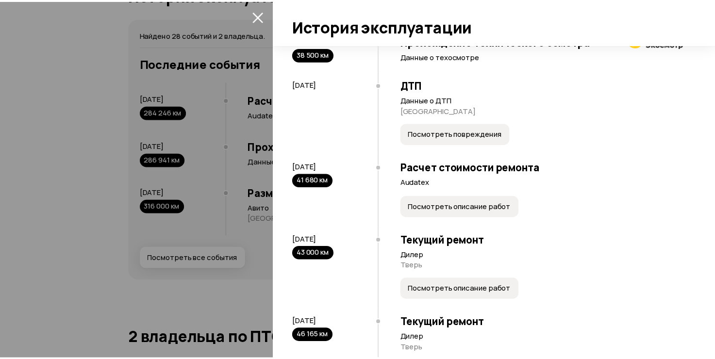
scroll to position [440, 0]
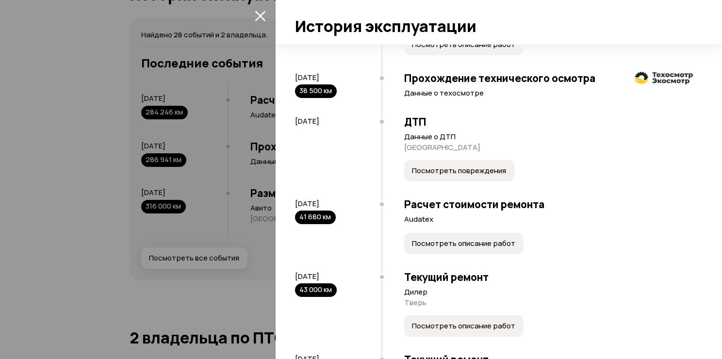
click at [64, 138] on div at bounding box center [361, 179] width 722 height 359
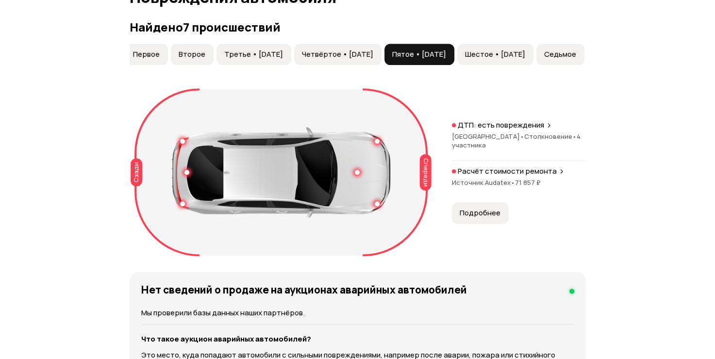
scroll to position [1058, 0]
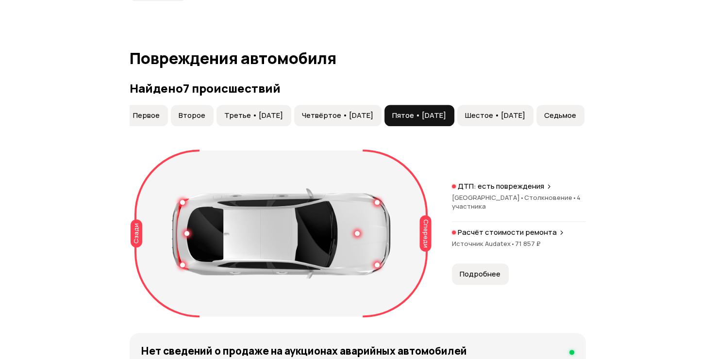
click at [481, 118] on span "Шестое • 08 янв 2024" at bounding box center [495, 116] width 60 height 10
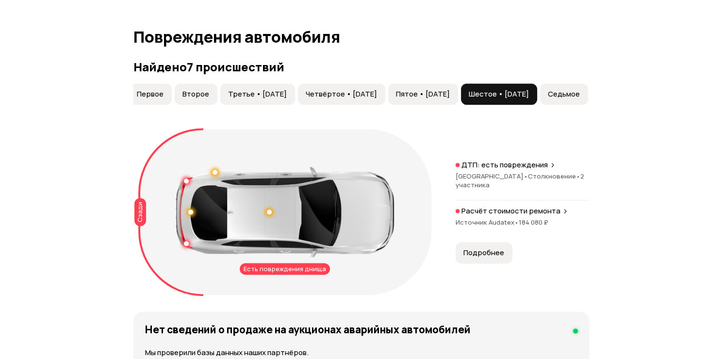
scroll to position [1107, 0]
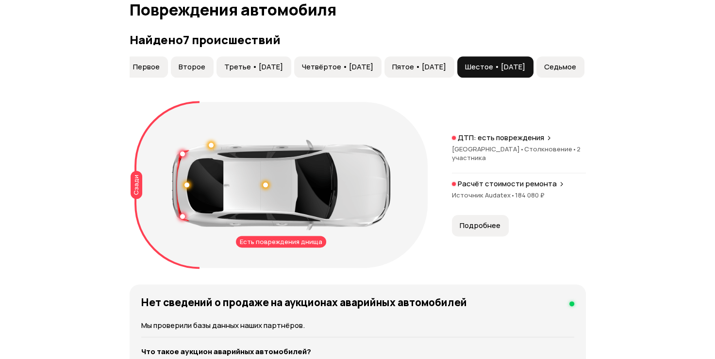
click at [575, 65] on span "Седьмое" at bounding box center [560, 67] width 32 height 10
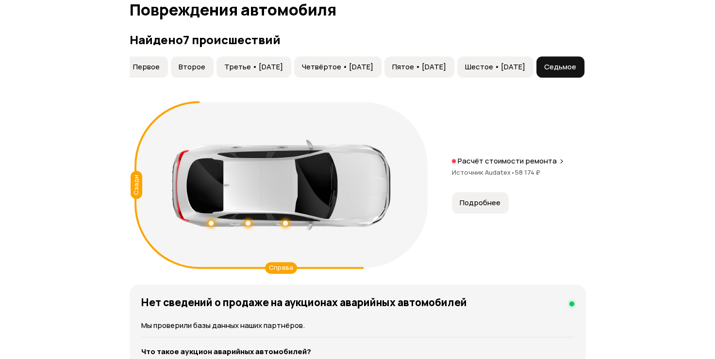
click at [479, 205] on span "Подробнее" at bounding box center [480, 203] width 41 height 10
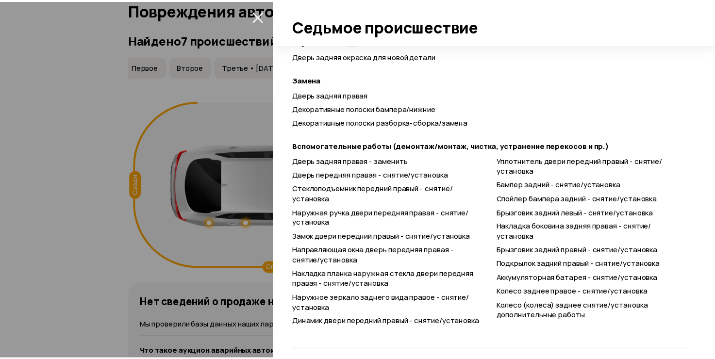
scroll to position [501, 0]
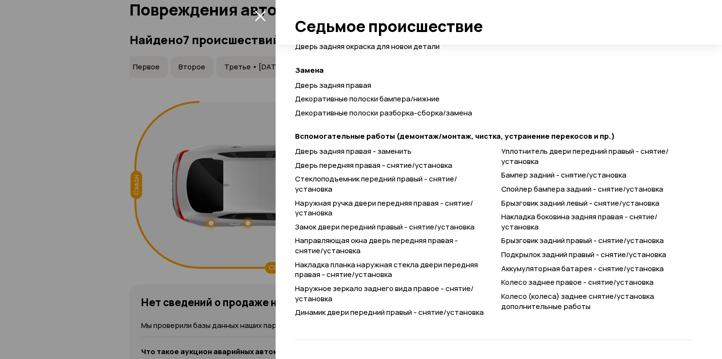
click at [70, 253] on div at bounding box center [361, 179] width 722 height 359
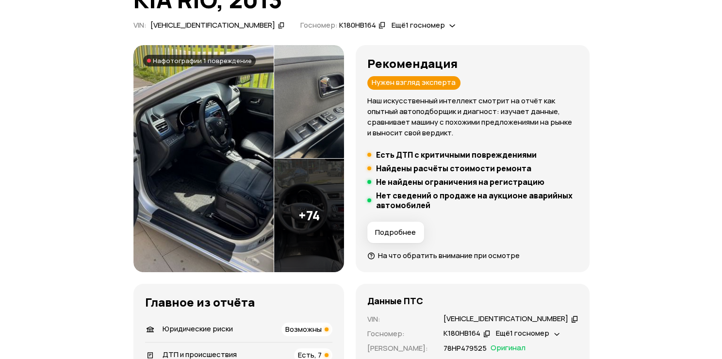
scroll to position [97, 0]
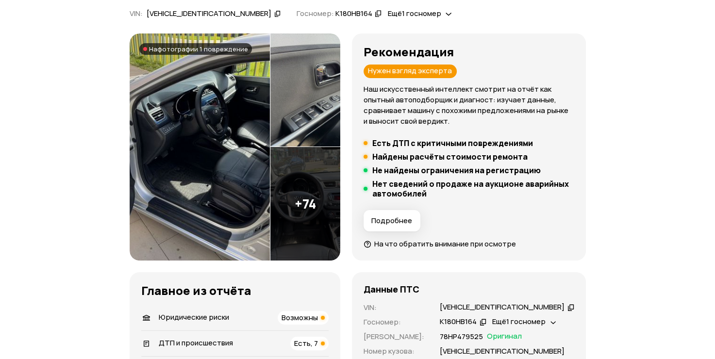
click at [186, 49] on span "На фотографии 1 повреждение" at bounding box center [198, 49] width 99 height 8
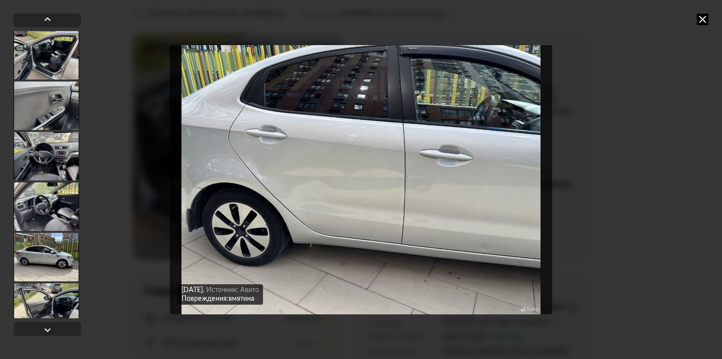
click at [704, 18] on icon at bounding box center [703, 20] width 12 height 12
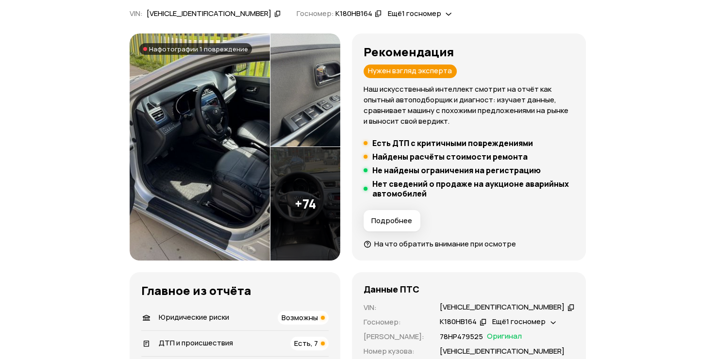
click at [396, 218] on span "Подробнее" at bounding box center [391, 221] width 41 height 10
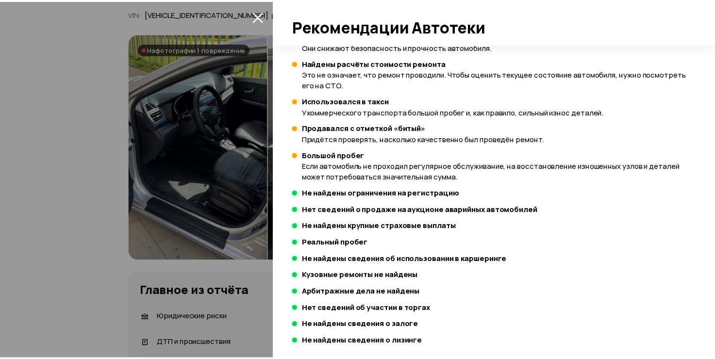
scroll to position [355, 0]
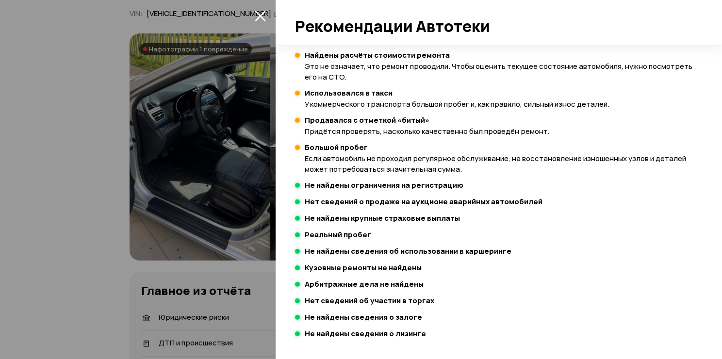
click at [87, 186] on div at bounding box center [361, 179] width 722 height 359
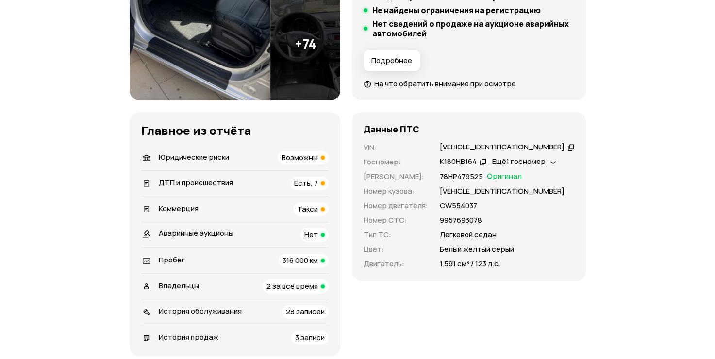
scroll to position [291, 0]
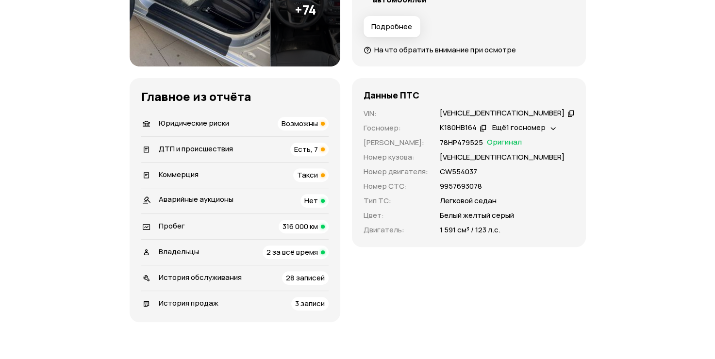
click at [318, 121] on span "Возможны" at bounding box center [300, 123] width 36 height 10
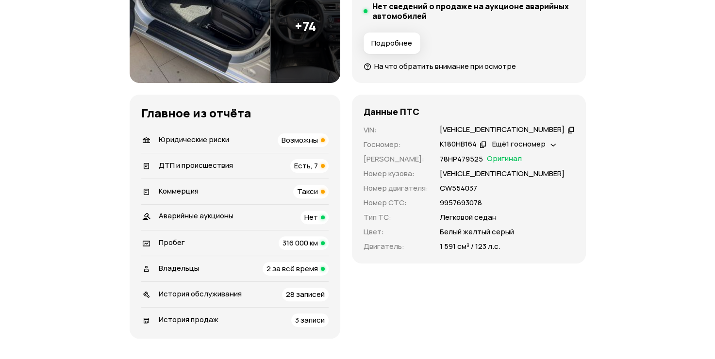
scroll to position [273, 0]
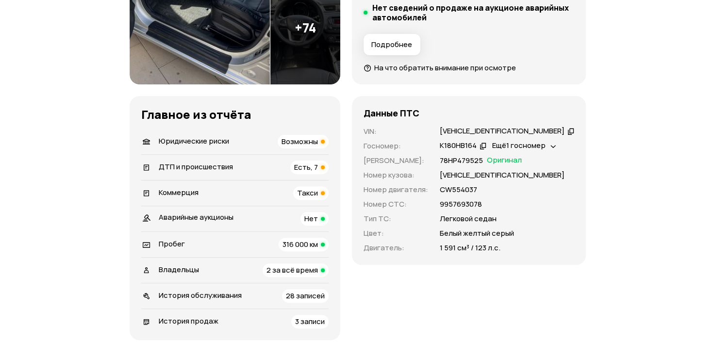
click at [318, 194] on span "Такси" at bounding box center [307, 193] width 21 height 10
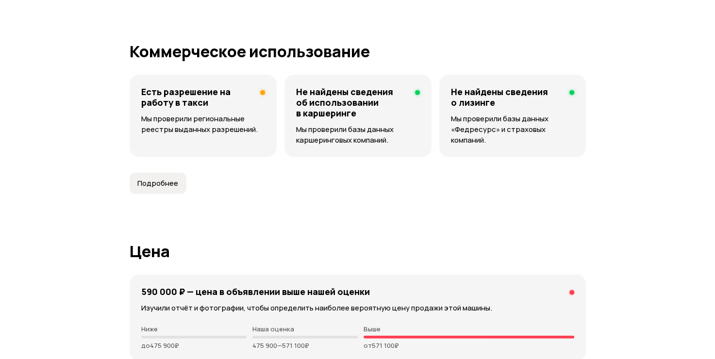
scroll to position [2432, 0]
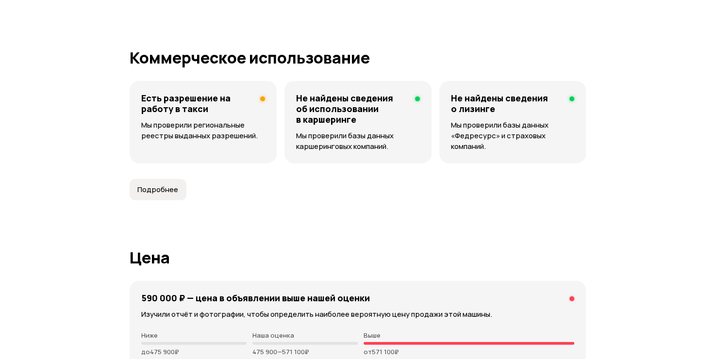
click at [151, 190] on span "Подробнее" at bounding box center [157, 190] width 41 height 10
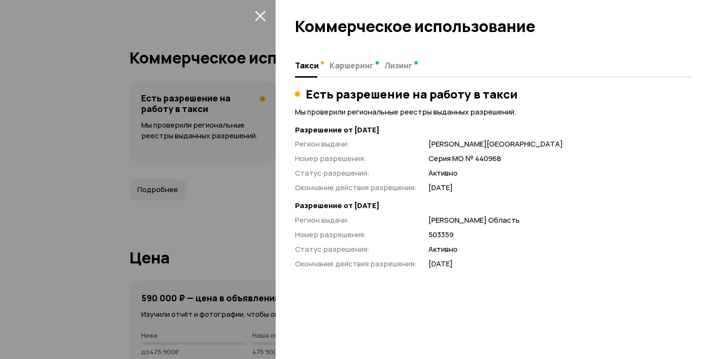
click at [235, 225] on div at bounding box center [361, 179] width 722 height 359
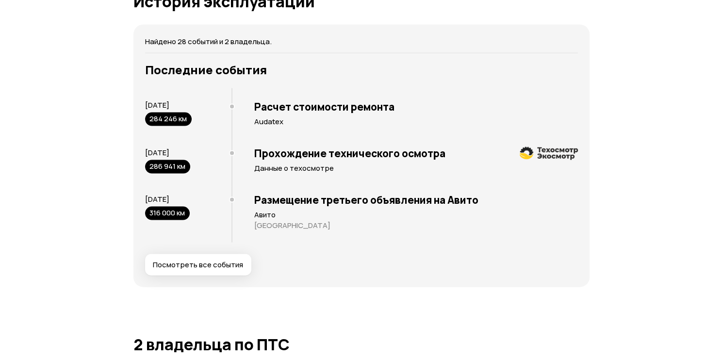
scroll to position [1998, 0]
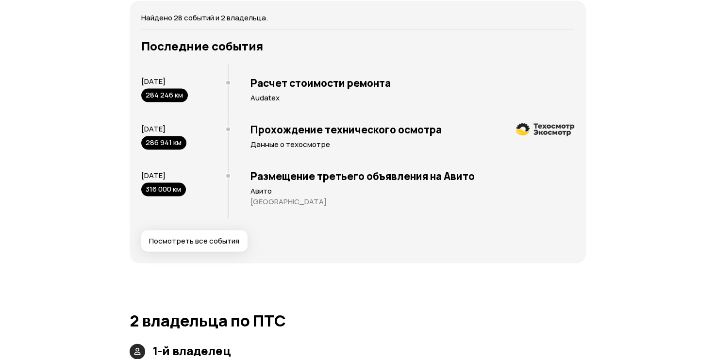
click at [218, 240] on span "Посмотреть все события" at bounding box center [194, 241] width 90 height 10
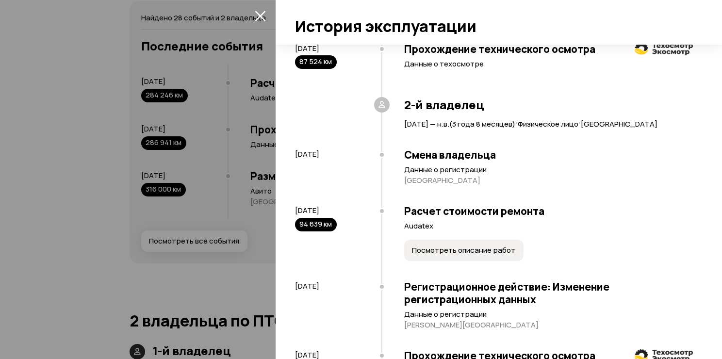
scroll to position [1311, 0]
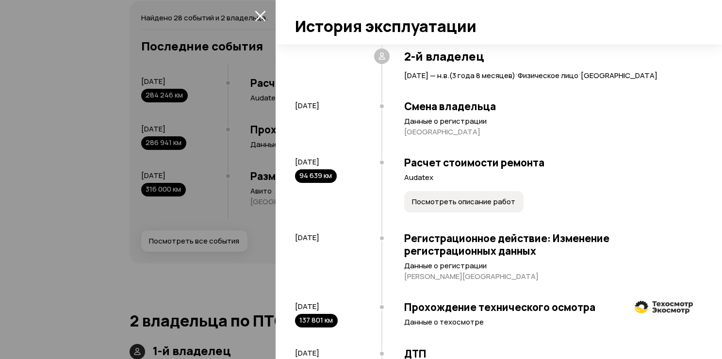
click at [456, 207] on span "Посмотреть описание работ" at bounding box center [463, 202] width 103 height 10
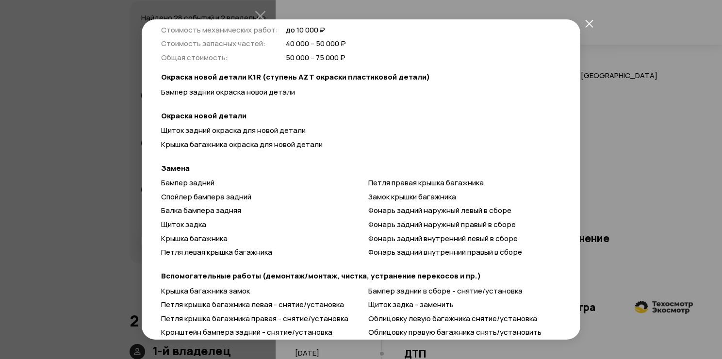
scroll to position [97, 0]
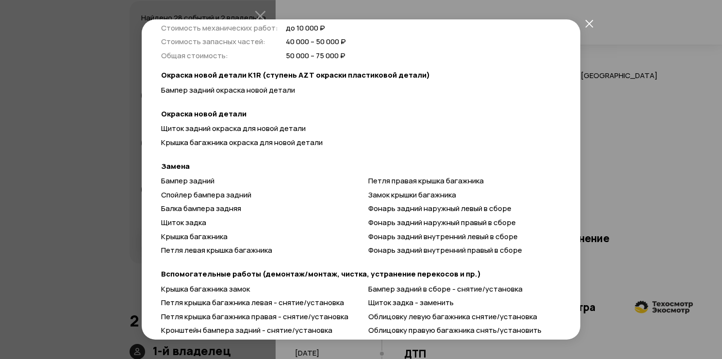
click at [588, 21] on icon "закрыть" at bounding box center [590, 23] width 8 height 8
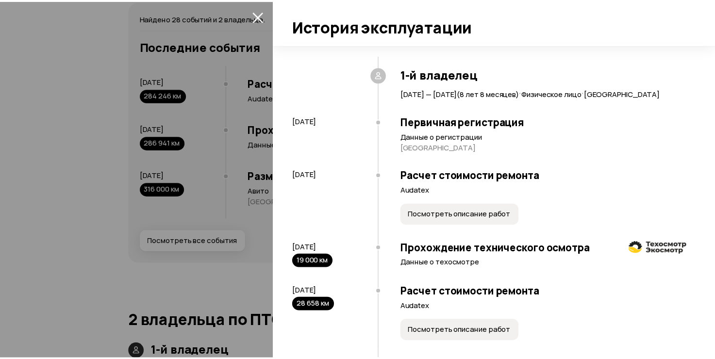
scroll to position [0, 0]
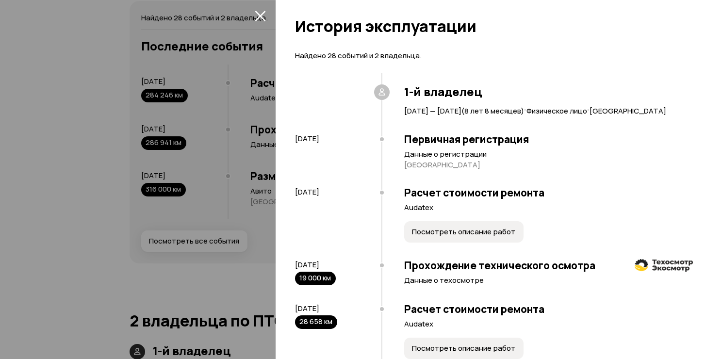
click at [104, 216] on div at bounding box center [361, 179] width 722 height 359
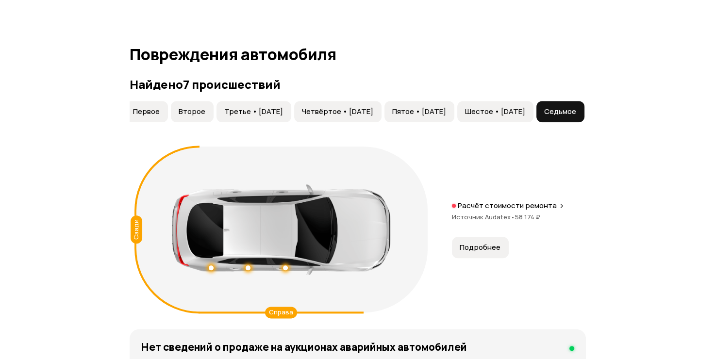
scroll to position [1075, 0]
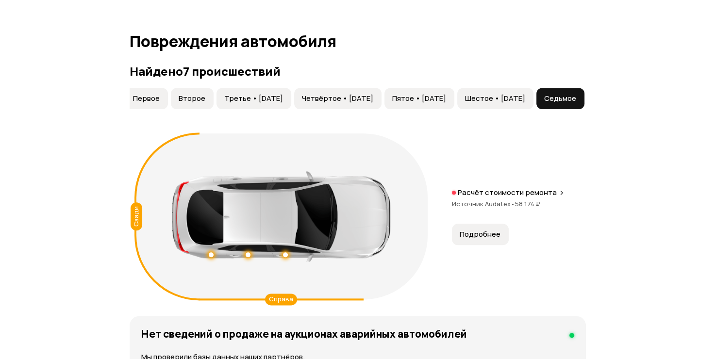
click at [474, 96] on span "Шестое • 08 янв 2024" at bounding box center [495, 99] width 60 height 10
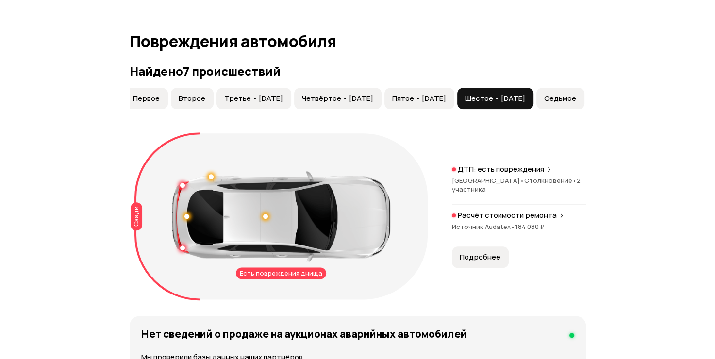
click at [392, 97] on span "Пятое • 22 авг 2021" at bounding box center [419, 99] width 54 height 10
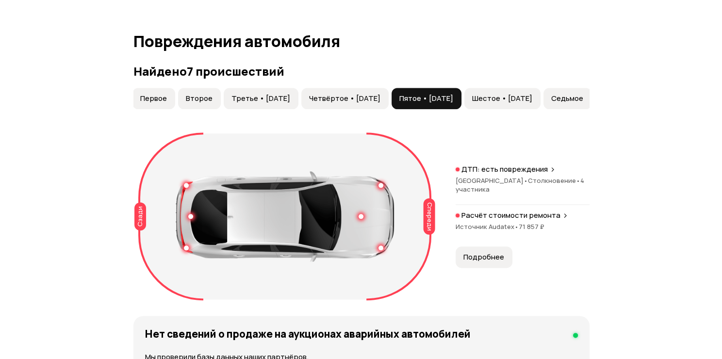
scroll to position [0, 0]
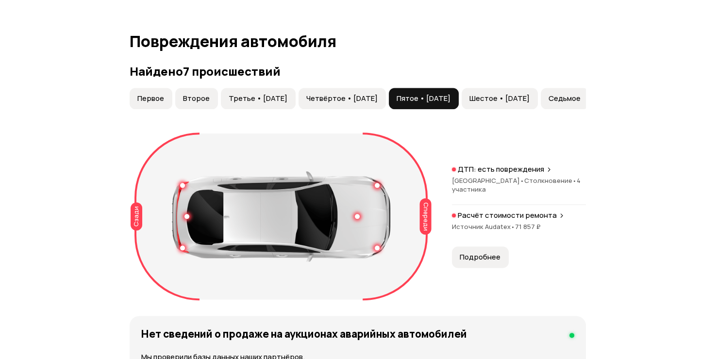
click at [155, 94] on span "Первое" at bounding box center [150, 99] width 27 height 10
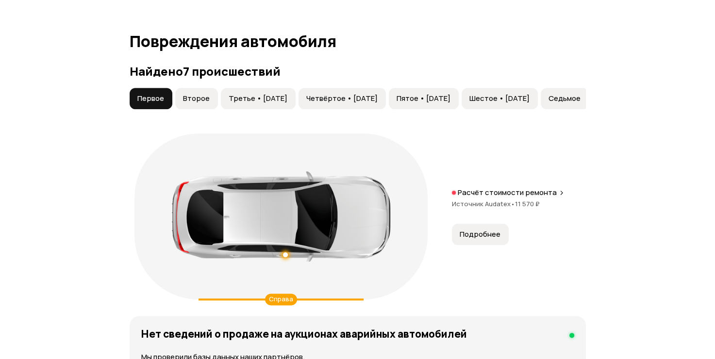
click at [471, 233] on span "Подробнее" at bounding box center [480, 235] width 41 height 10
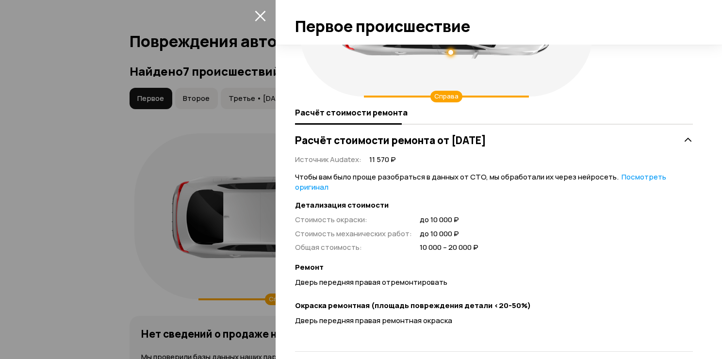
scroll to position [130, 0]
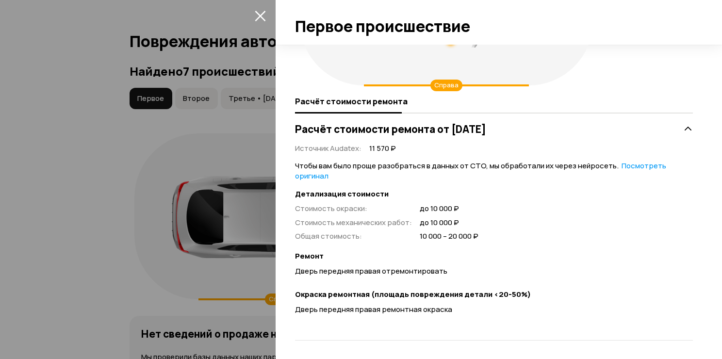
click at [74, 269] on div at bounding box center [361, 179] width 722 height 359
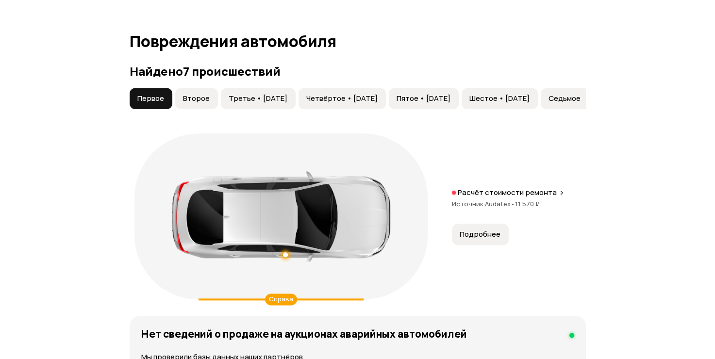
click at [191, 94] on span "Второе" at bounding box center [196, 99] width 27 height 10
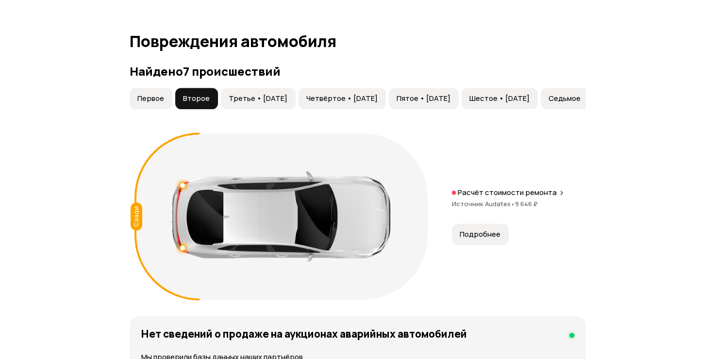
click at [489, 235] on span "Подробнее" at bounding box center [480, 235] width 41 height 10
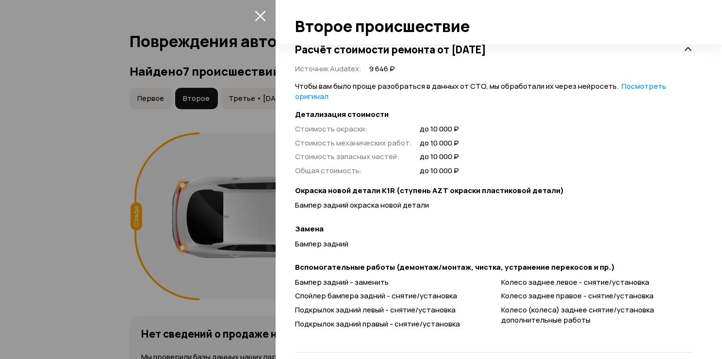
scroll to position [223, 0]
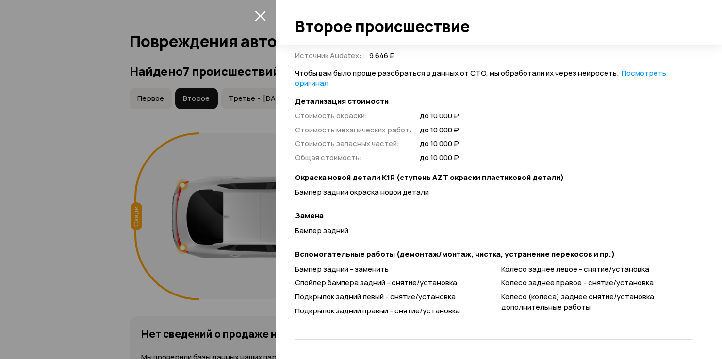
click at [106, 232] on div at bounding box center [361, 179] width 722 height 359
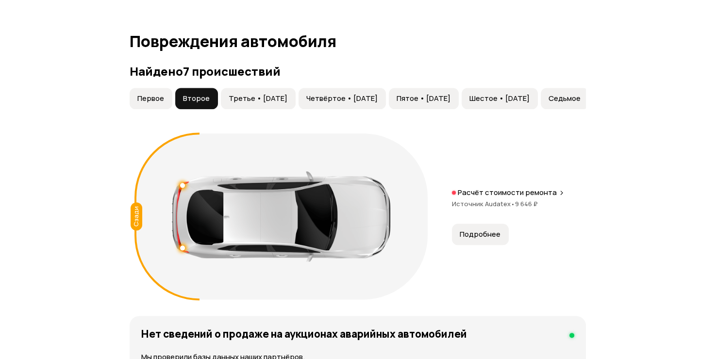
click at [247, 94] on span "Третье • 31 май 2018" at bounding box center [258, 99] width 59 height 10
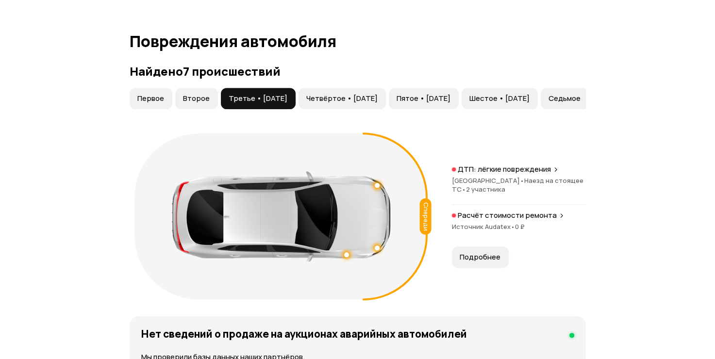
click at [481, 253] on span "Подробнее" at bounding box center [480, 257] width 41 height 10
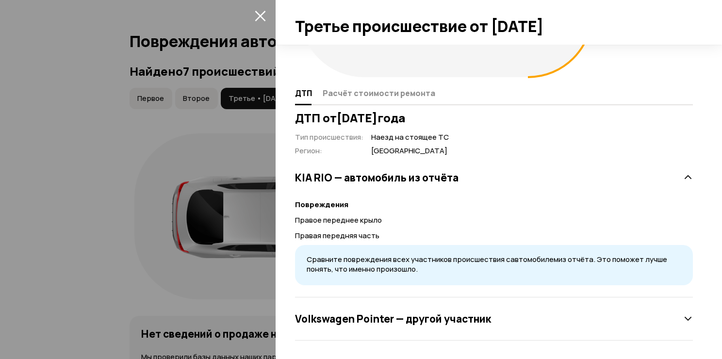
scroll to position [139, 0]
click at [559, 310] on div "Volkswagen Pointer — другой участник" at bounding box center [494, 318] width 398 height 19
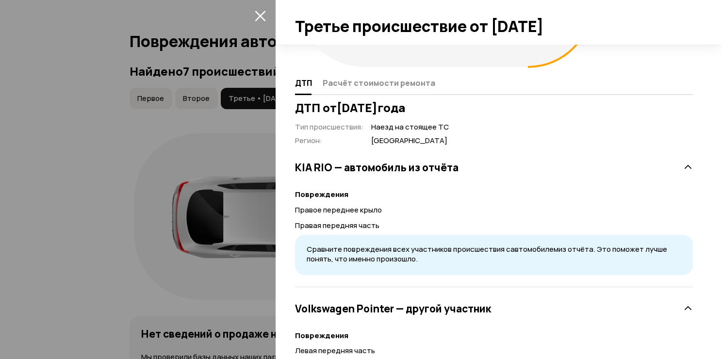
scroll to position [144, 0]
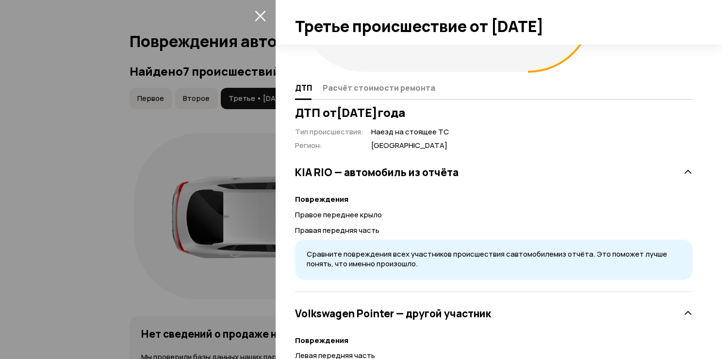
click at [684, 170] on icon at bounding box center [689, 173] width 10 height 10
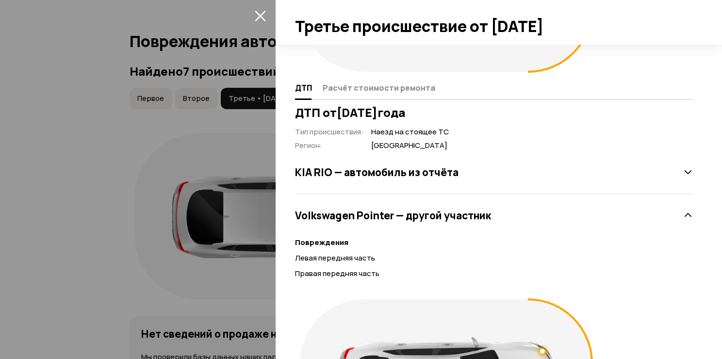
click at [684, 215] on icon at bounding box center [689, 216] width 10 height 10
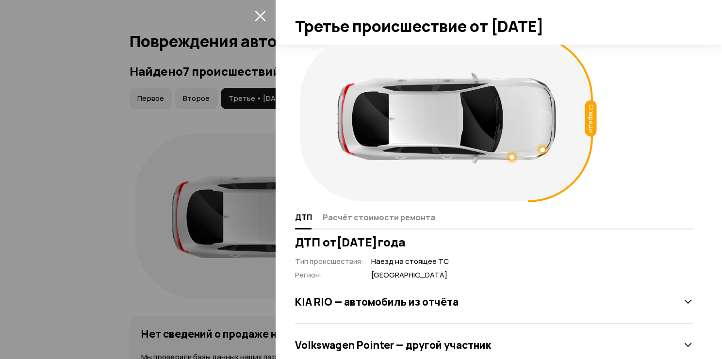
scroll to position [0, 0]
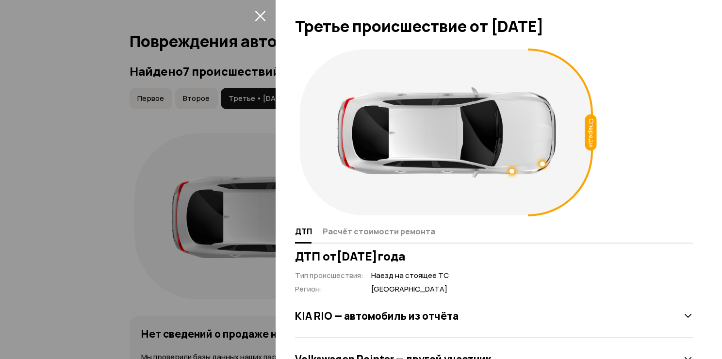
click at [80, 127] on div at bounding box center [361, 179] width 722 height 359
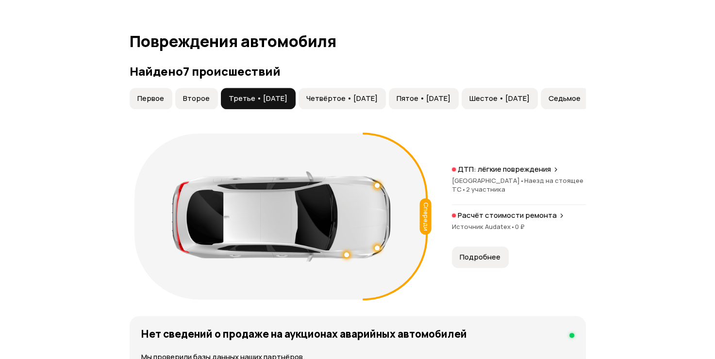
click at [322, 98] on span "Четвёртое • 14 апр 2021" at bounding box center [341, 99] width 71 height 10
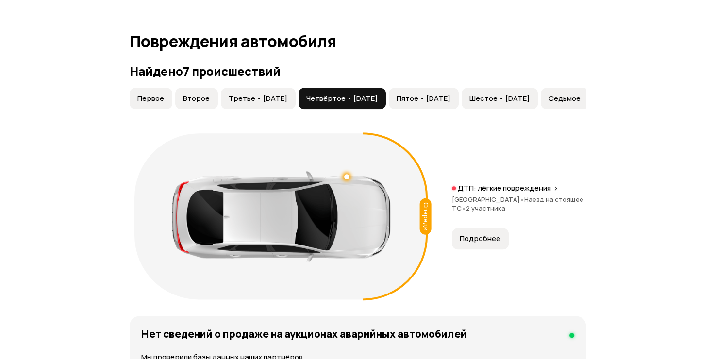
click at [493, 235] on span "Подробнее" at bounding box center [480, 239] width 41 height 10
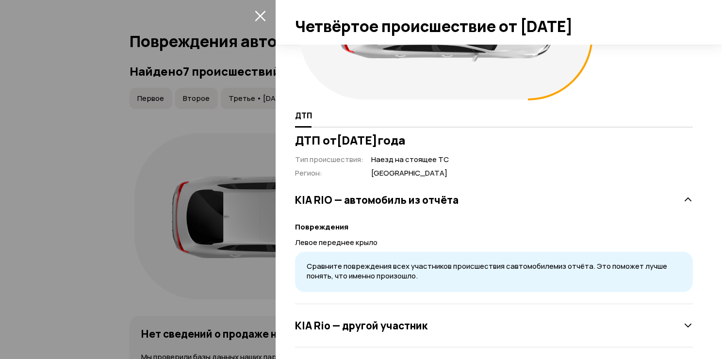
scroll to position [123, 0]
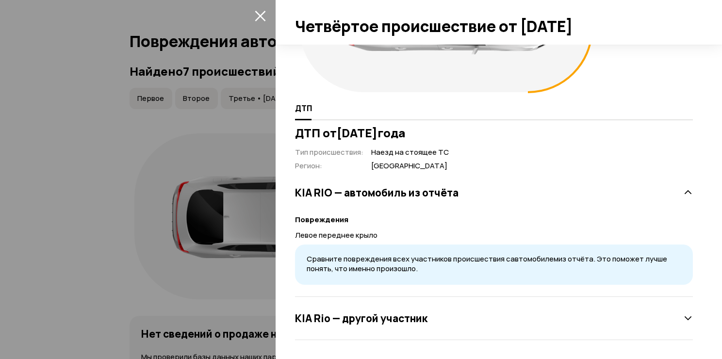
click at [684, 192] on icon at bounding box center [689, 193] width 10 height 10
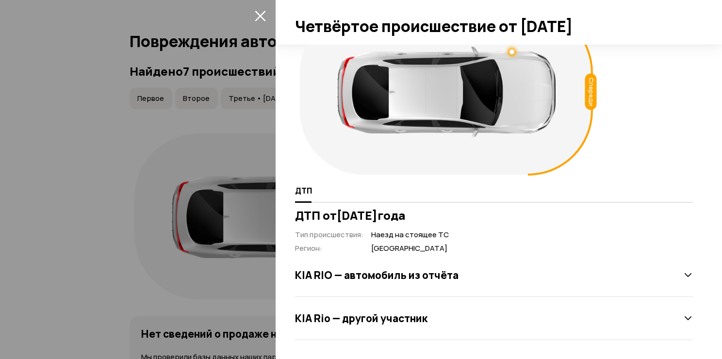
click at [683, 192] on div "ДТП" at bounding box center [494, 191] width 398 height 23
click at [673, 272] on div "KIA RIO — автомобиль из отчёта" at bounding box center [494, 275] width 398 height 19
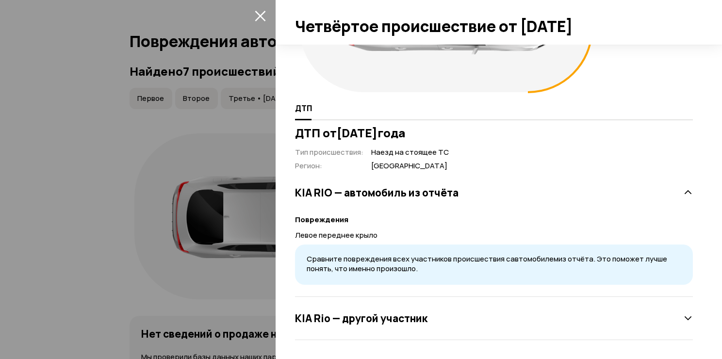
drag, startPoint x: 688, startPoint y: 318, endPoint x: 682, endPoint y: 316, distance: 6.3
click at [687, 318] on div "ДТП от 14 апреля 2021 года Тип происшествия : Наезд на стоящее ТС Регион : Твер…" at bounding box center [494, 233] width 402 height 214
click at [684, 319] on icon at bounding box center [689, 319] width 10 height 10
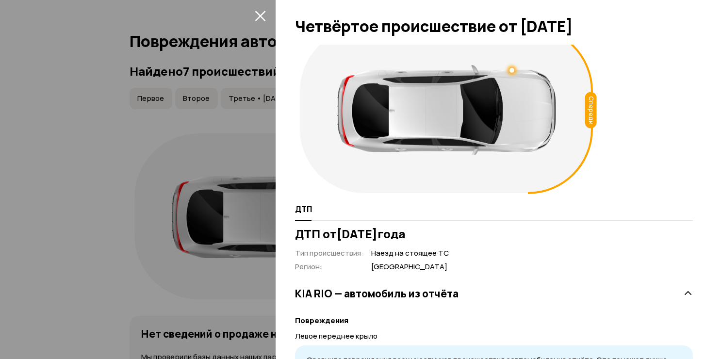
scroll to position [0, 0]
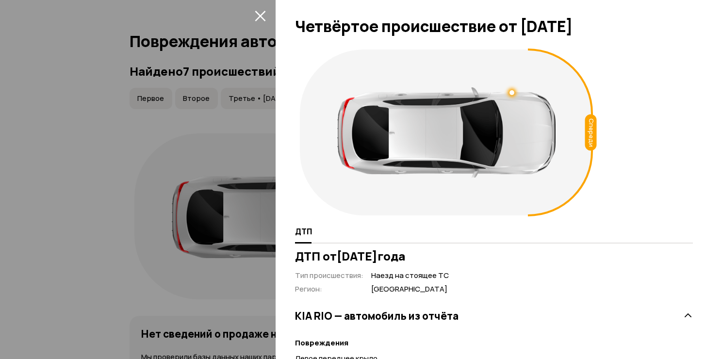
click at [123, 189] on div at bounding box center [361, 179] width 722 height 359
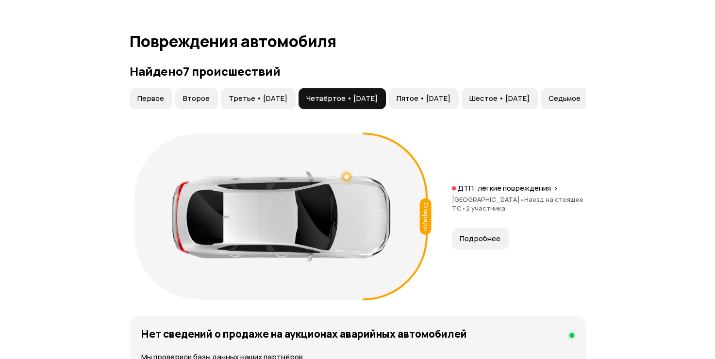
click at [459, 92] on button "Пятое • 22 авг 2021" at bounding box center [424, 98] width 70 height 21
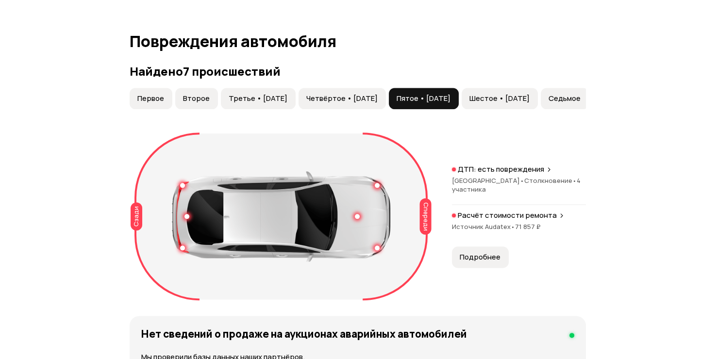
click at [487, 256] on span "Подробнее" at bounding box center [480, 257] width 41 height 10
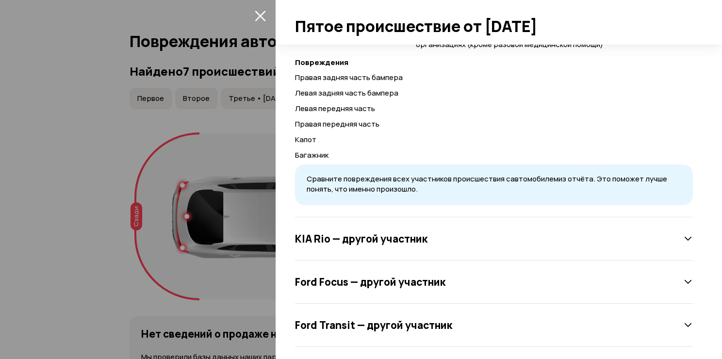
scroll to position [499, 0]
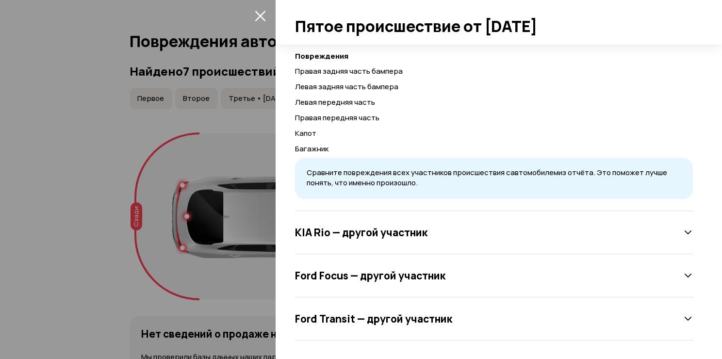
click at [685, 318] on icon at bounding box center [689, 319] width 10 height 10
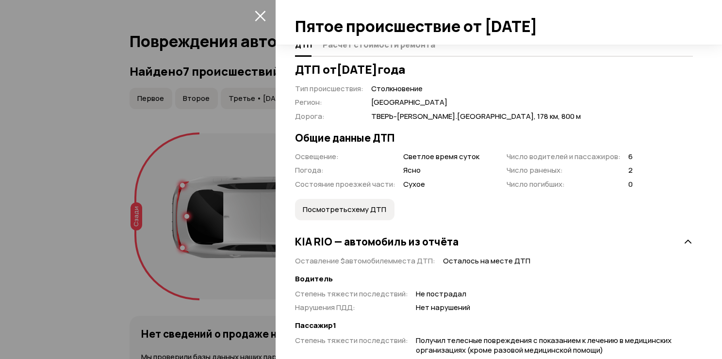
scroll to position [186, 0]
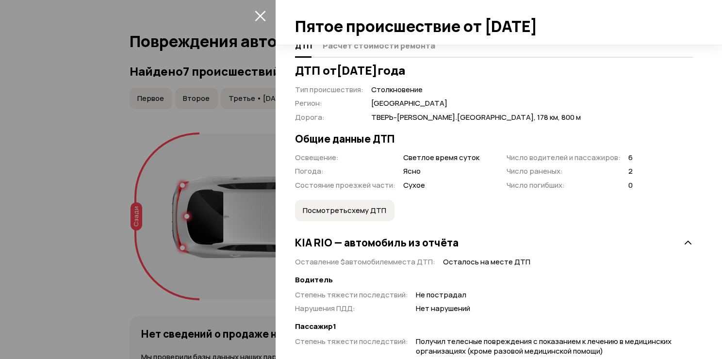
click at [358, 211] on span "Посмотреть схему ДТП" at bounding box center [345, 211] width 84 height 10
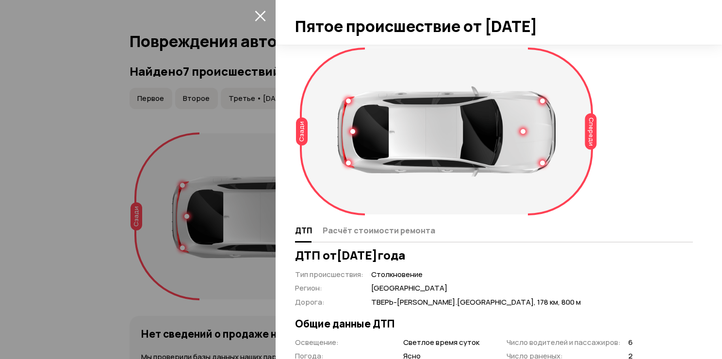
scroll to position [0, 0]
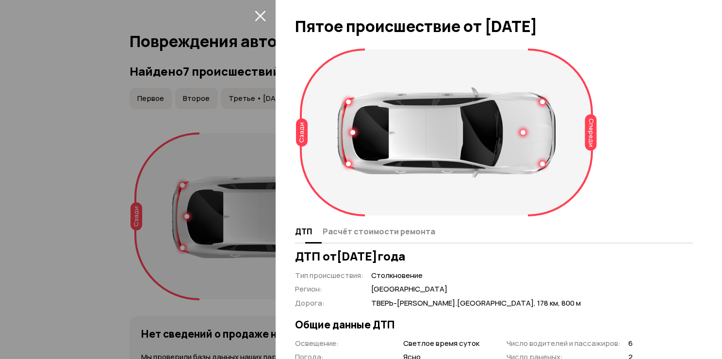
click at [388, 233] on span "Расчёт стоимости ремонта" at bounding box center [379, 232] width 113 height 10
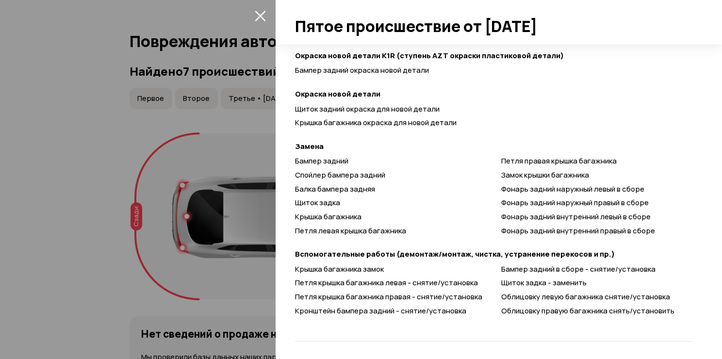
scroll to position [346, 0]
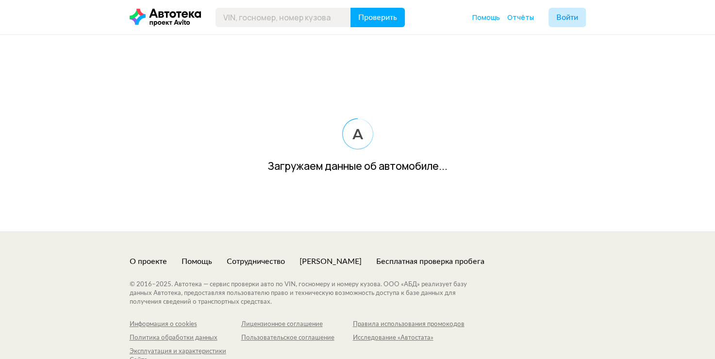
scroll to position [39, 0]
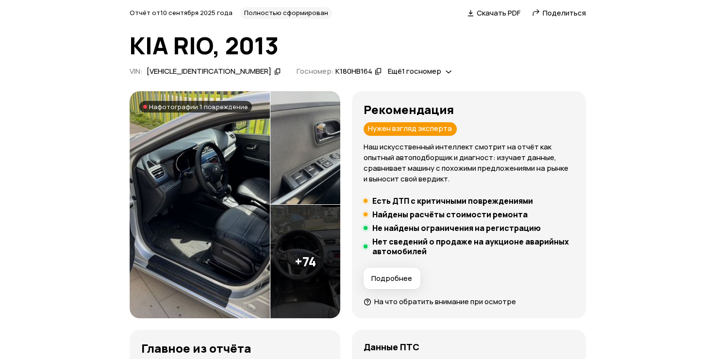
click at [446, 70] on icon at bounding box center [449, 72] width 6 height 10
click at [580, 64] on div "Отчёт от 10 сентября 2025 года Полностью сформирован   Скачать PDF   Поделиться…" at bounding box center [358, 43] width 456 height 72
click at [551, 14] on span "Поделиться" at bounding box center [564, 13] width 43 height 10
click at [568, 35] on div "Ccылка на отчёт скопирована" at bounding box center [560, 35] width 127 height 28
click at [556, 10] on span "Поделиться" at bounding box center [564, 13] width 43 height 10
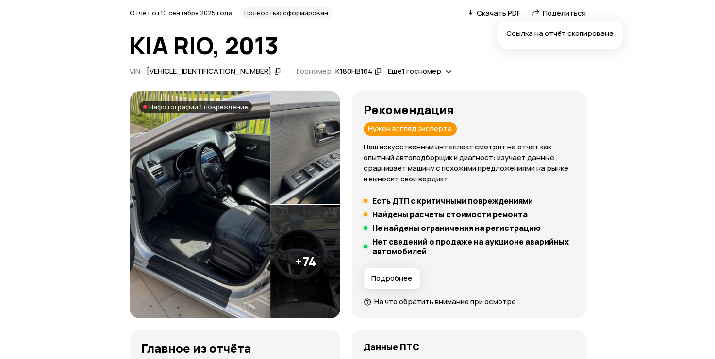
click at [501, 15] on span "Скачать PDF" at bounding box center [499, 13] width 44 height 10
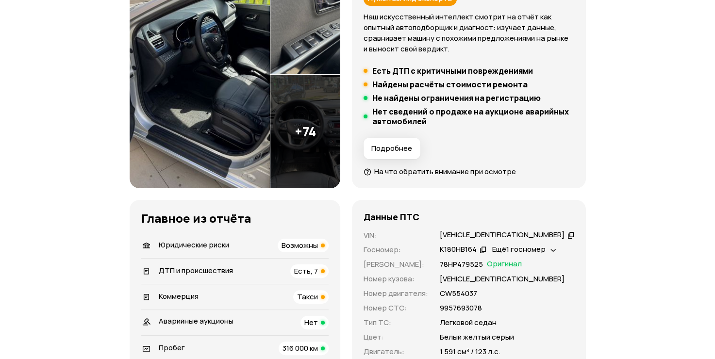
scroll to position [0, 0]
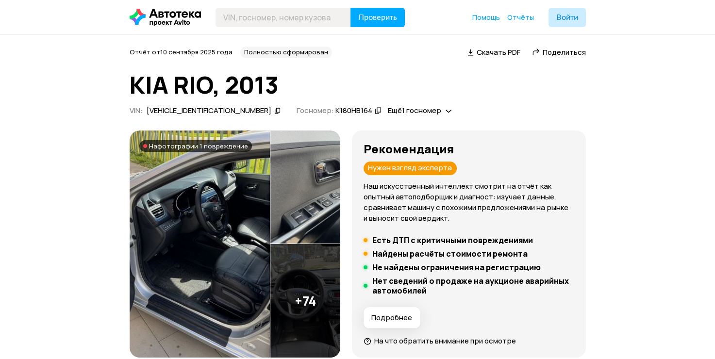
click at [537, 52] on icon at bounding box center [536, 52] width 8 height 10
drag, startPoint x: 678, startPoint y: 122, endPoint x: 678, endPoint y: 111, distance: 11.7
click at [545, 50] on span "Поделиться" at bounding box center [564, 52] width 43 height 10
click at [584, 78] on div "Ccылка на отчёт скопирована" at bounding box center [560, 74] width 127 height 28
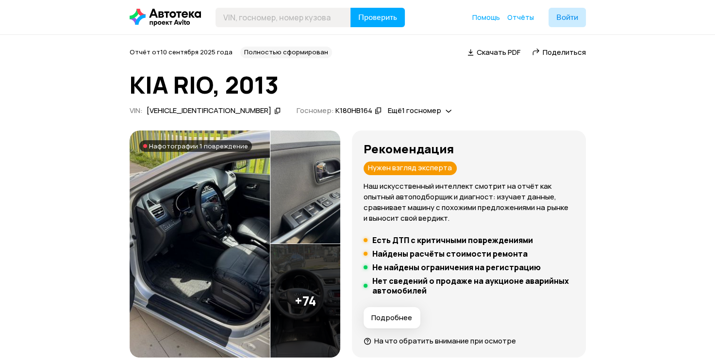
click at [571, 50] on span "Поделиться" at bounding box center [564, 52] width 43 height 10
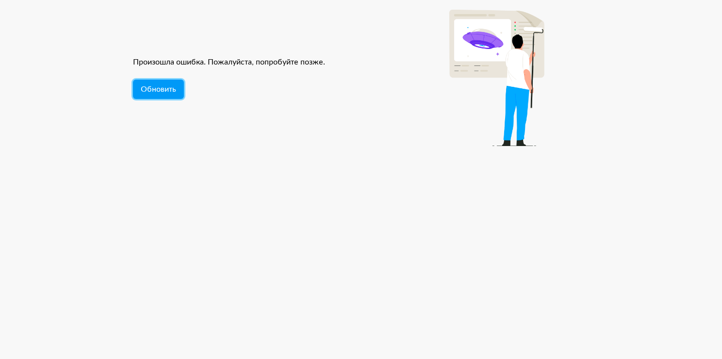
click at [160, 88] on span "Обновить" at bounding box center [158, 89] width 35 height 8
